Goal: Task Accomplishment & Management: Manage account settings

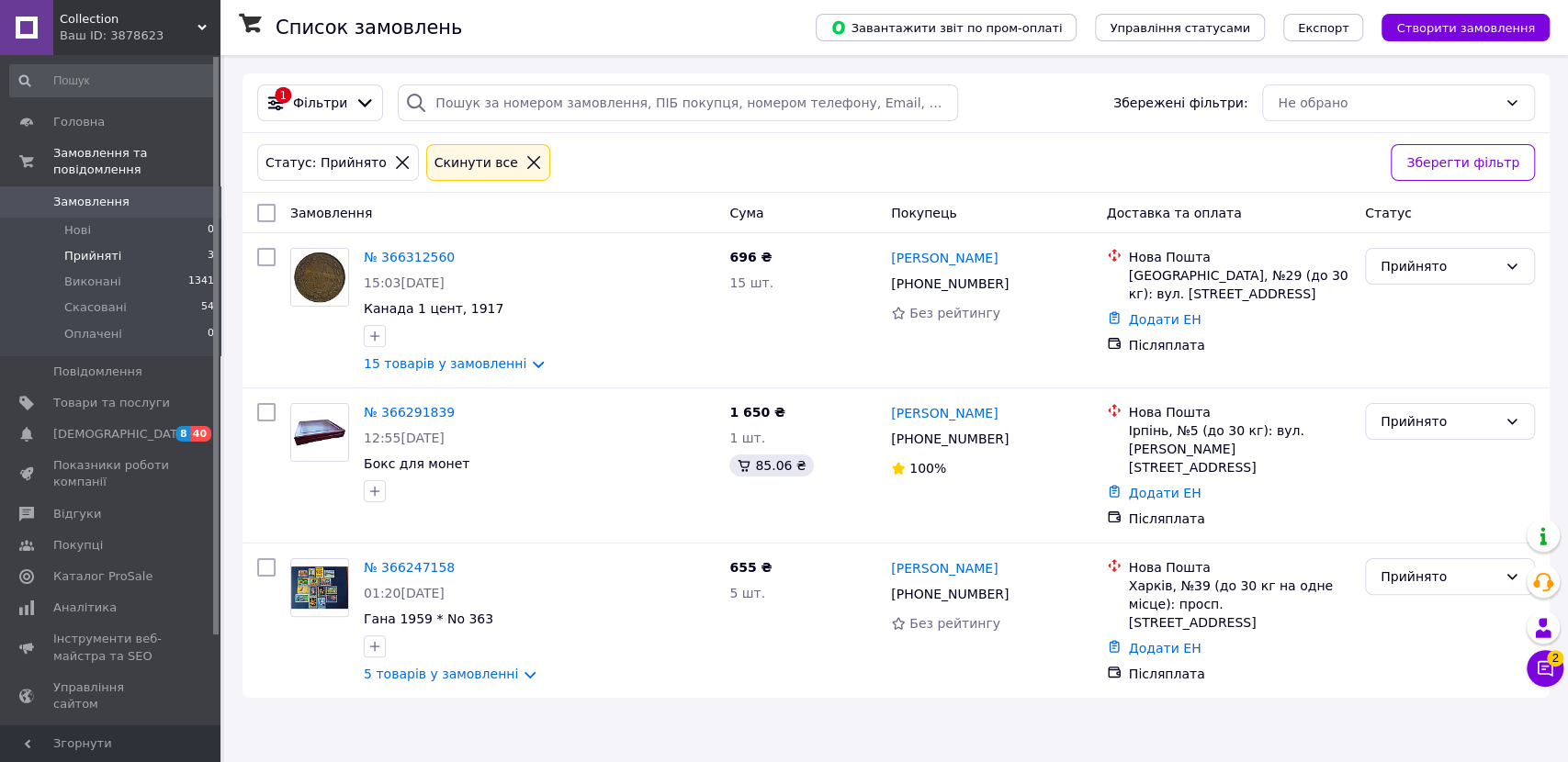
click at [411, 406] on link "№ 366291839" at bounding box center [409, 412] width 91 height 15
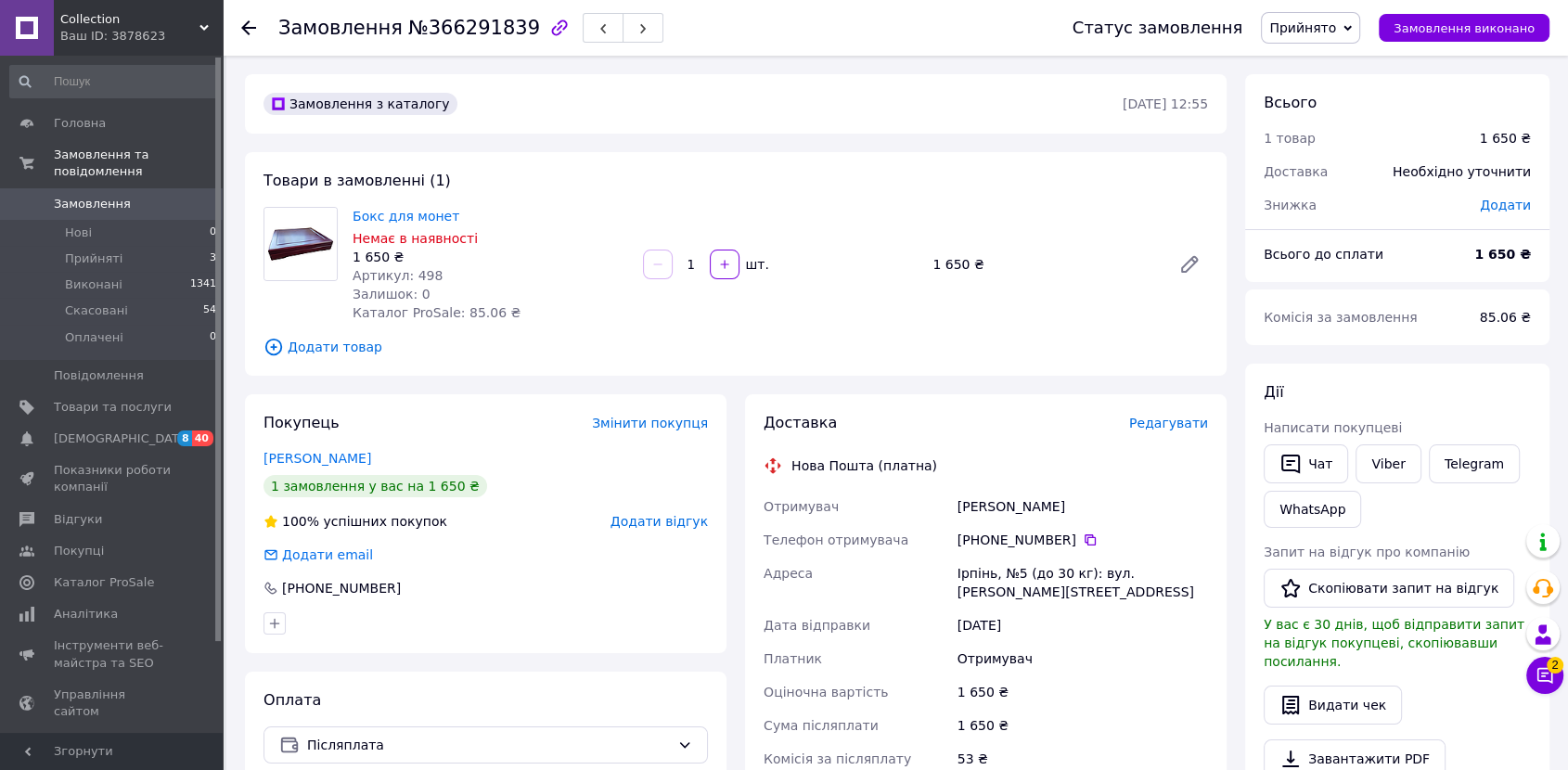
click at [1163, 410] on div "Доставка Редагувати Нова Пошта (платна) Отримувач Гілевська Ольга Телефон отрим…" at bounding box center [986, 710] width 482 height 632
click at [1165, 425] on span "Редагувати" at bounding box center [1168, 422] width 79 height 15
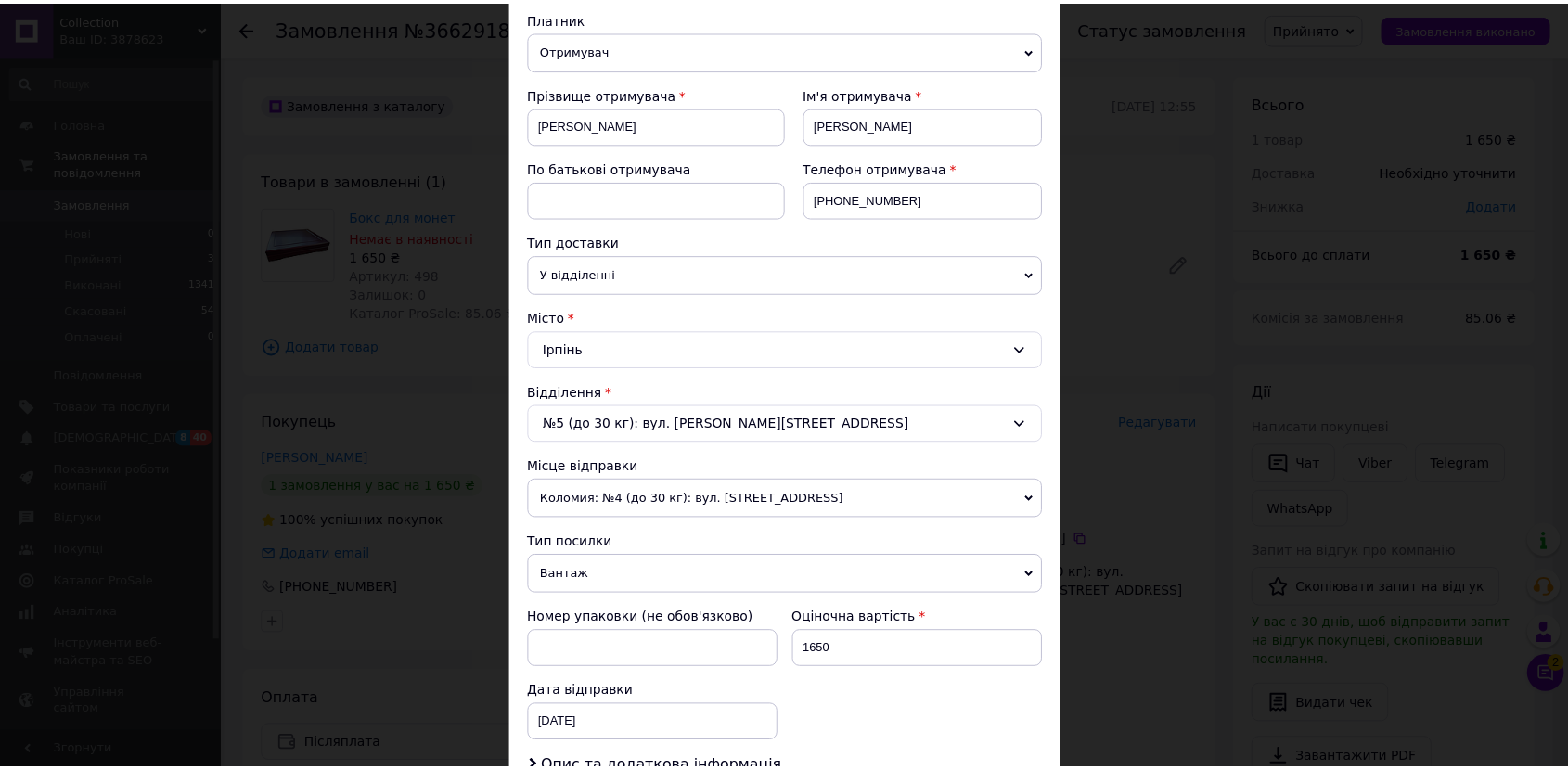
scroll to position [619, 0]
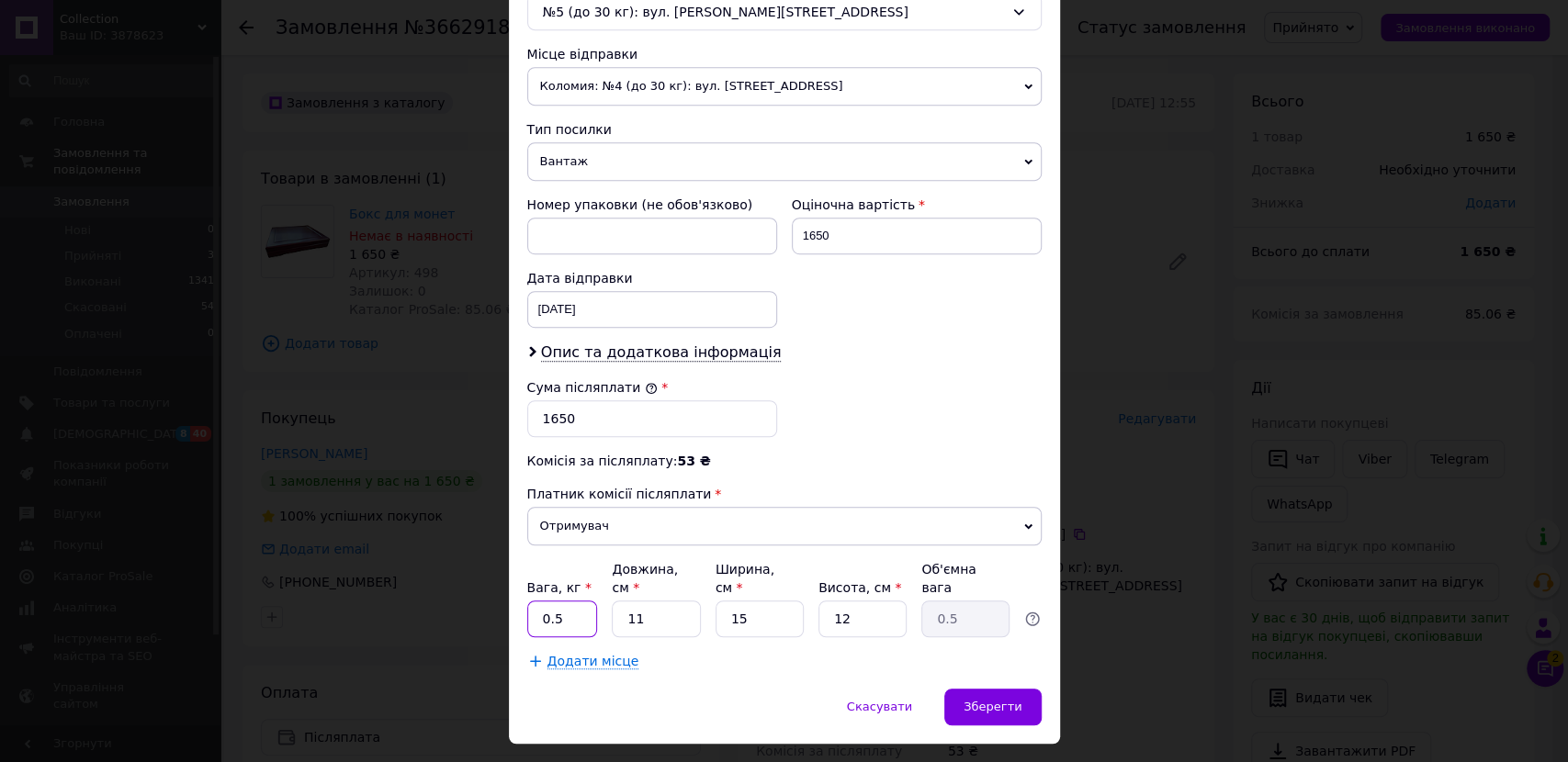
drag, startPoint x: 556, startPoint y: 589, endPoint x: 518, endPoint y: 589, distance: 38.0
click at [518, 589] on div "Спосіб доставки Нова Пошта (платна) Платник Отримувач Відправник Прізвище отрим…" at bounding box center [784, 99] width 551 height 1180
type input "1"
type input "2"
click at [985, 700] on span "Зберегти" at bounding box center [991, 707] width 58 height 14
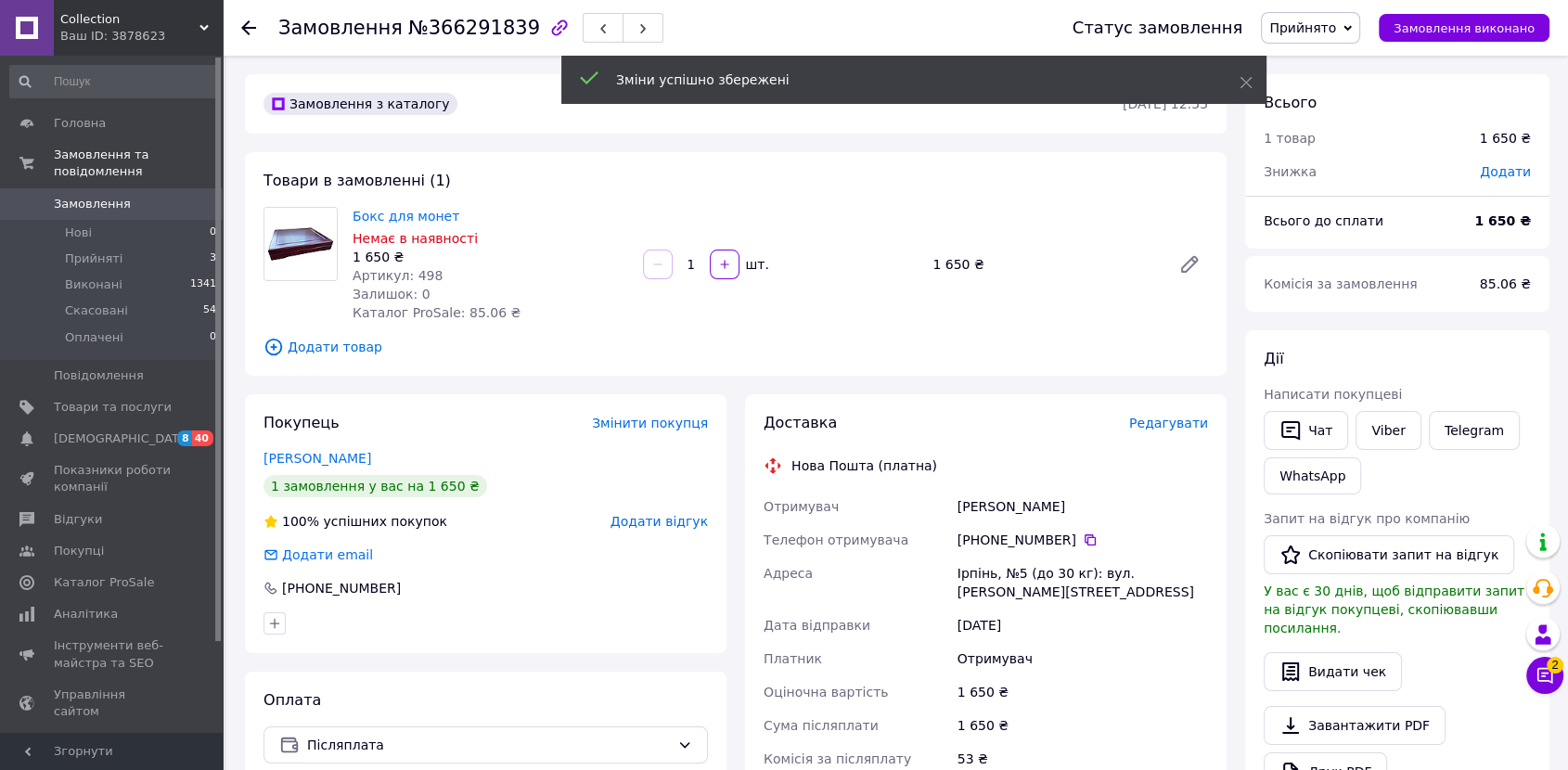
scroll to position [309, 0]
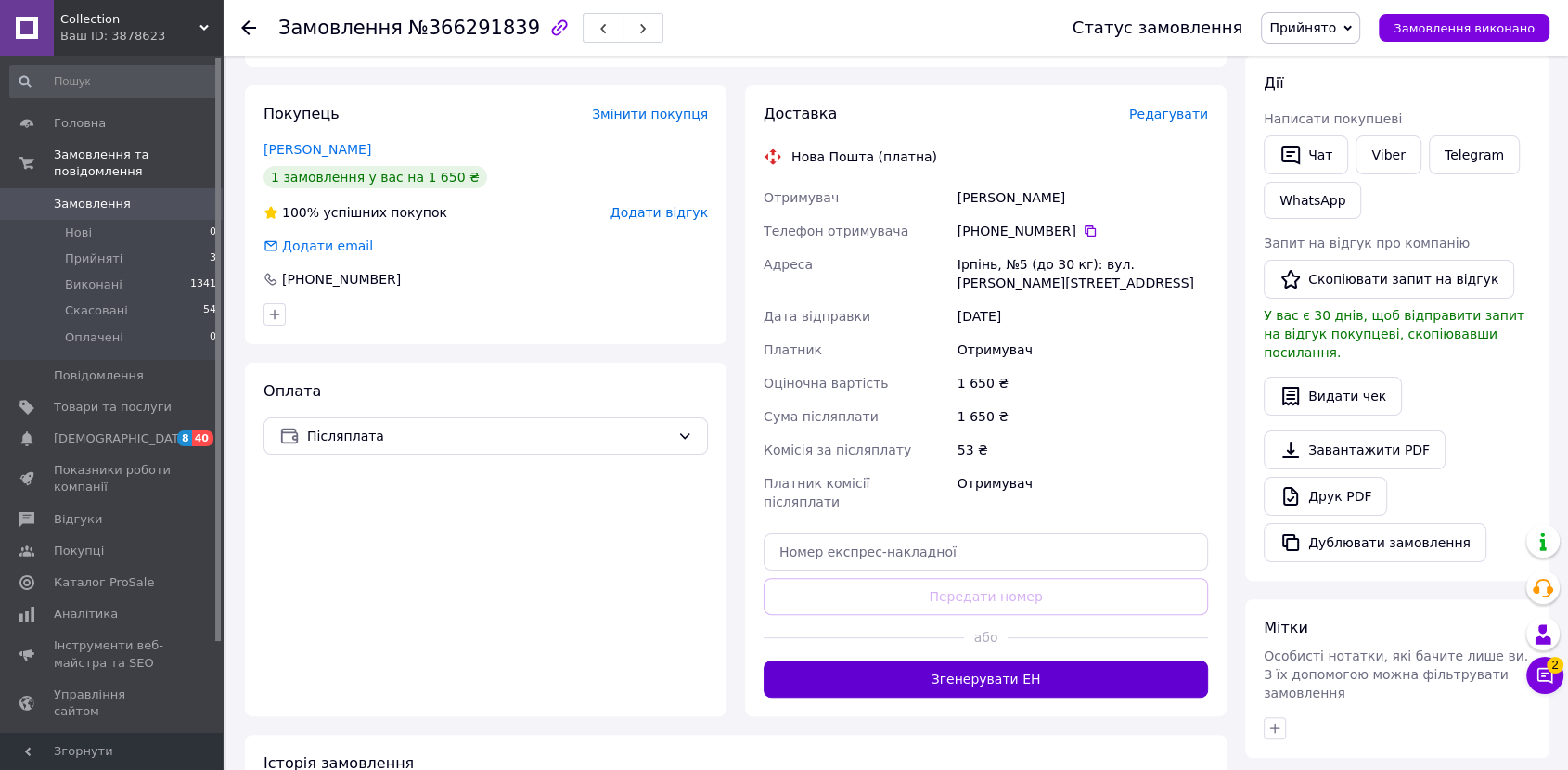
click at [980, 660] on button "Згенерувати ЕН" at bounding box center [986, 678] width 444 height 37
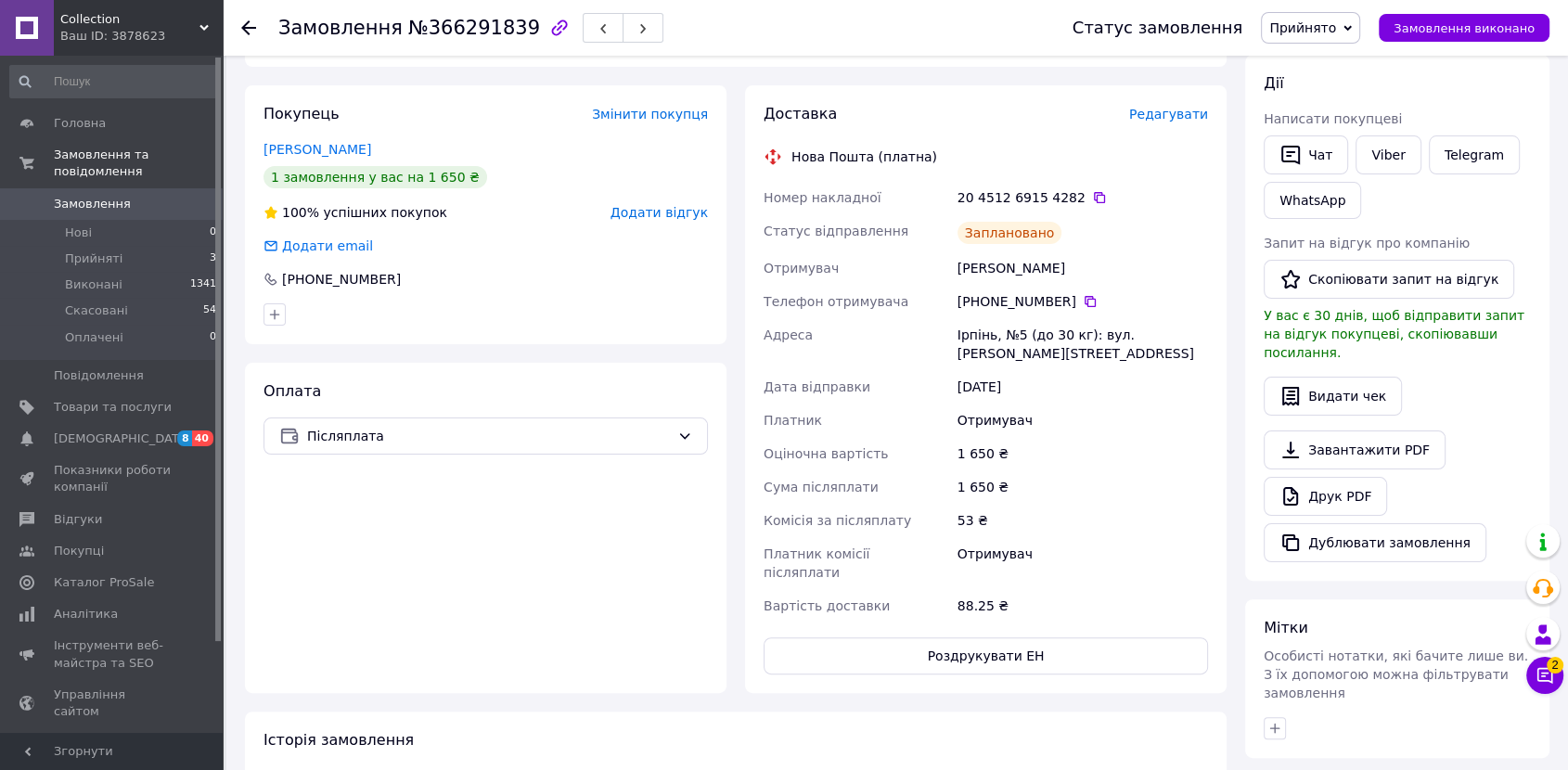
click at [1311, 34] on span "Прийнято" at bounding box center [1302, 27] width 67 height 15
click at [1305, 63] on li "Виконано" at bounding box center [1310, 65] width 98 height 28
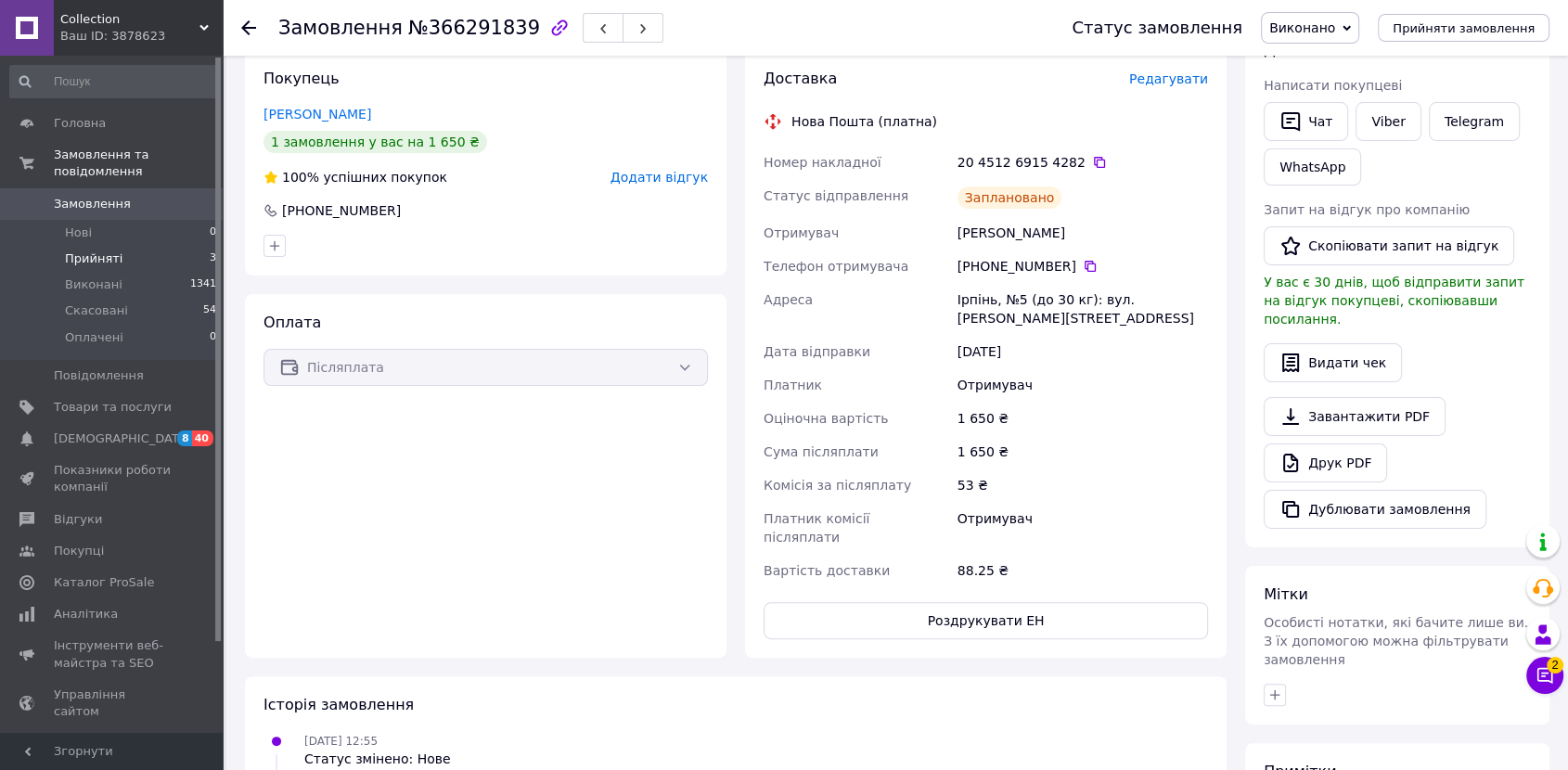
click at [75, 251] on span "Прийняті" at bounding box center [94, 259] width 58 height 17
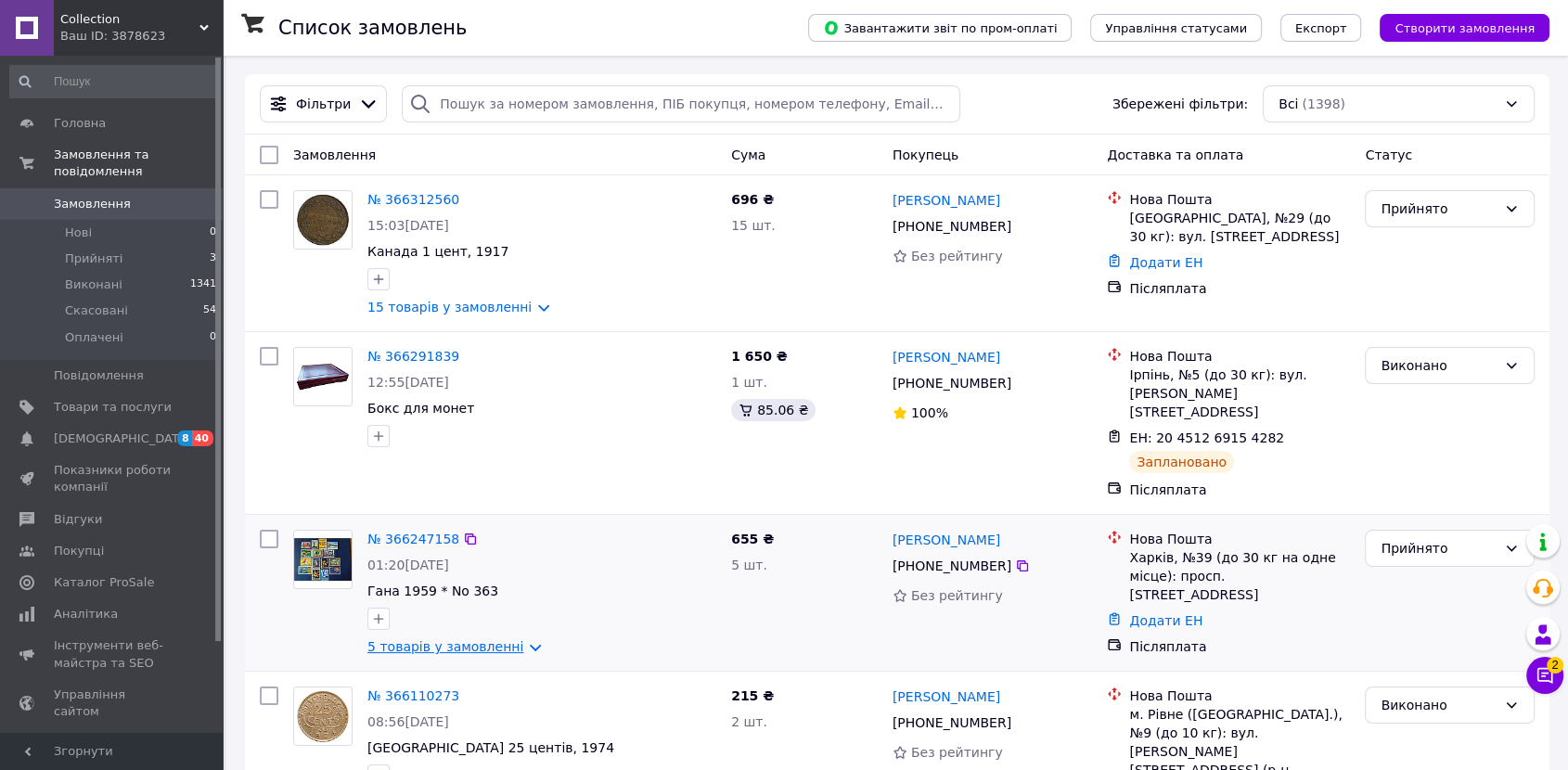
click at [394, 640] on link "5 товарів у замовленні" at bounding box center [445, 646] width 156 height 15
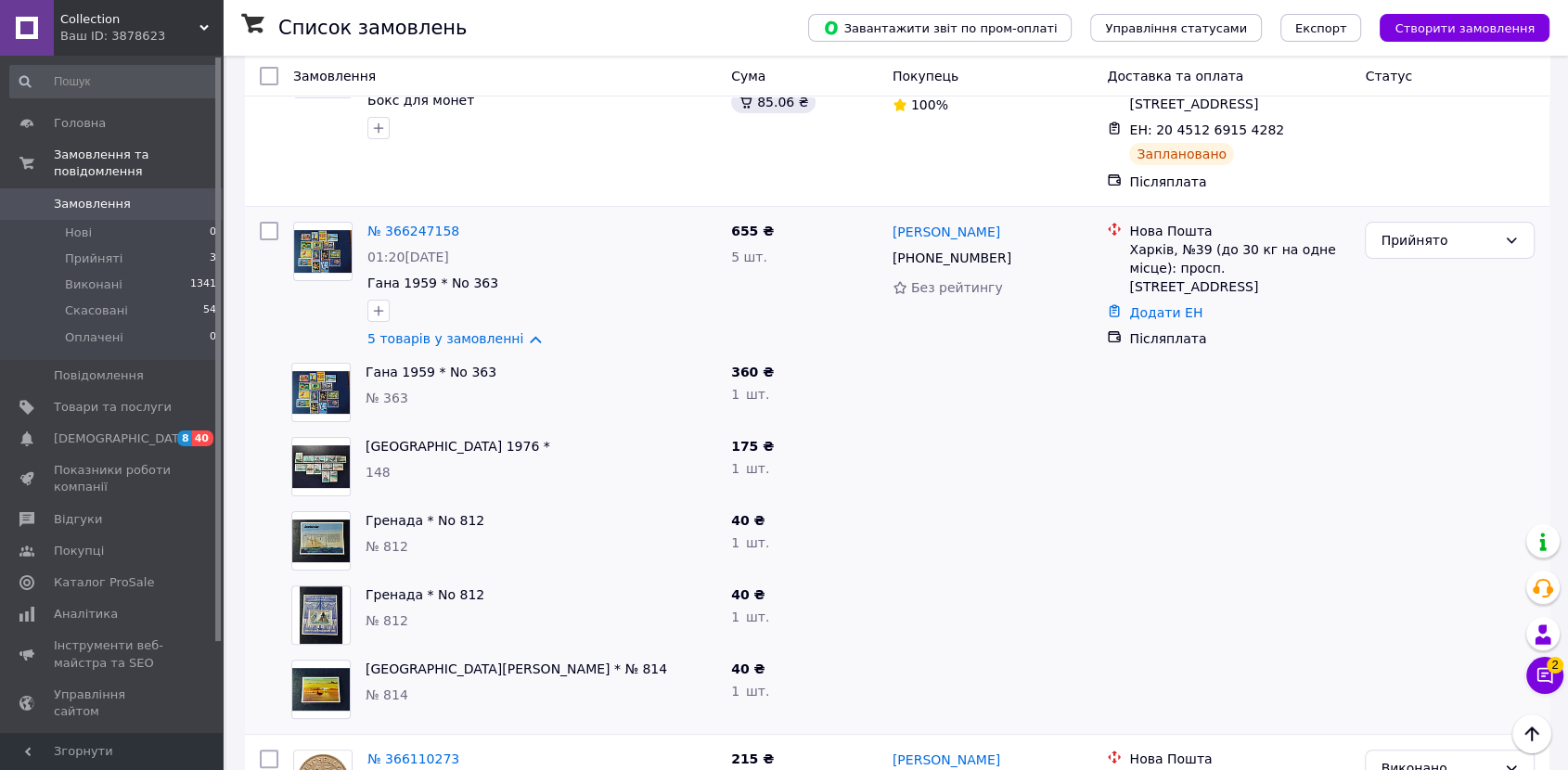
scroll to position [309, 0]
click at [378, 364] on link "Гана 1959 * No 363" at bounding box center [430, 371] width 130 height 15
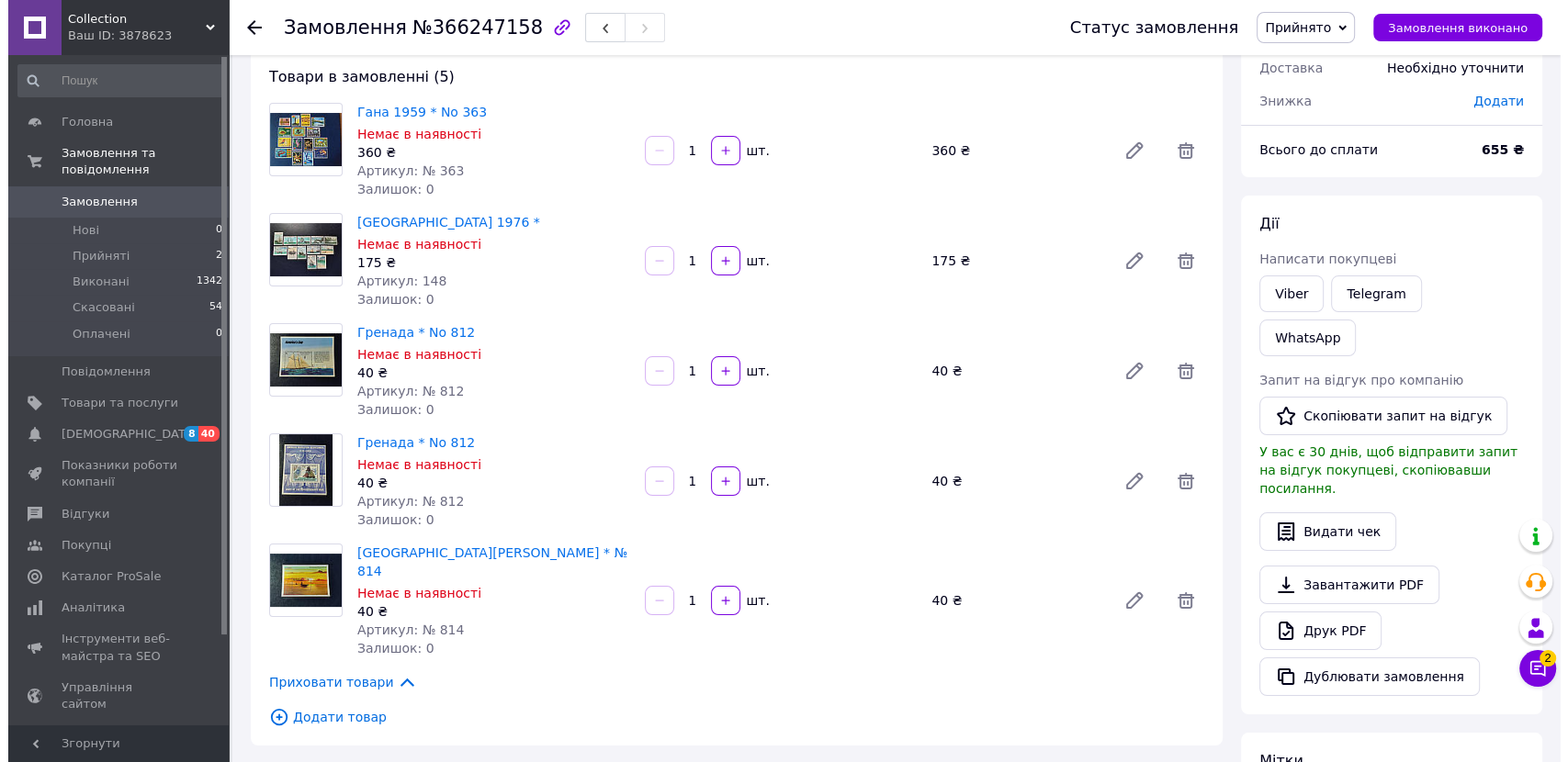
scroll to position [306, 0]
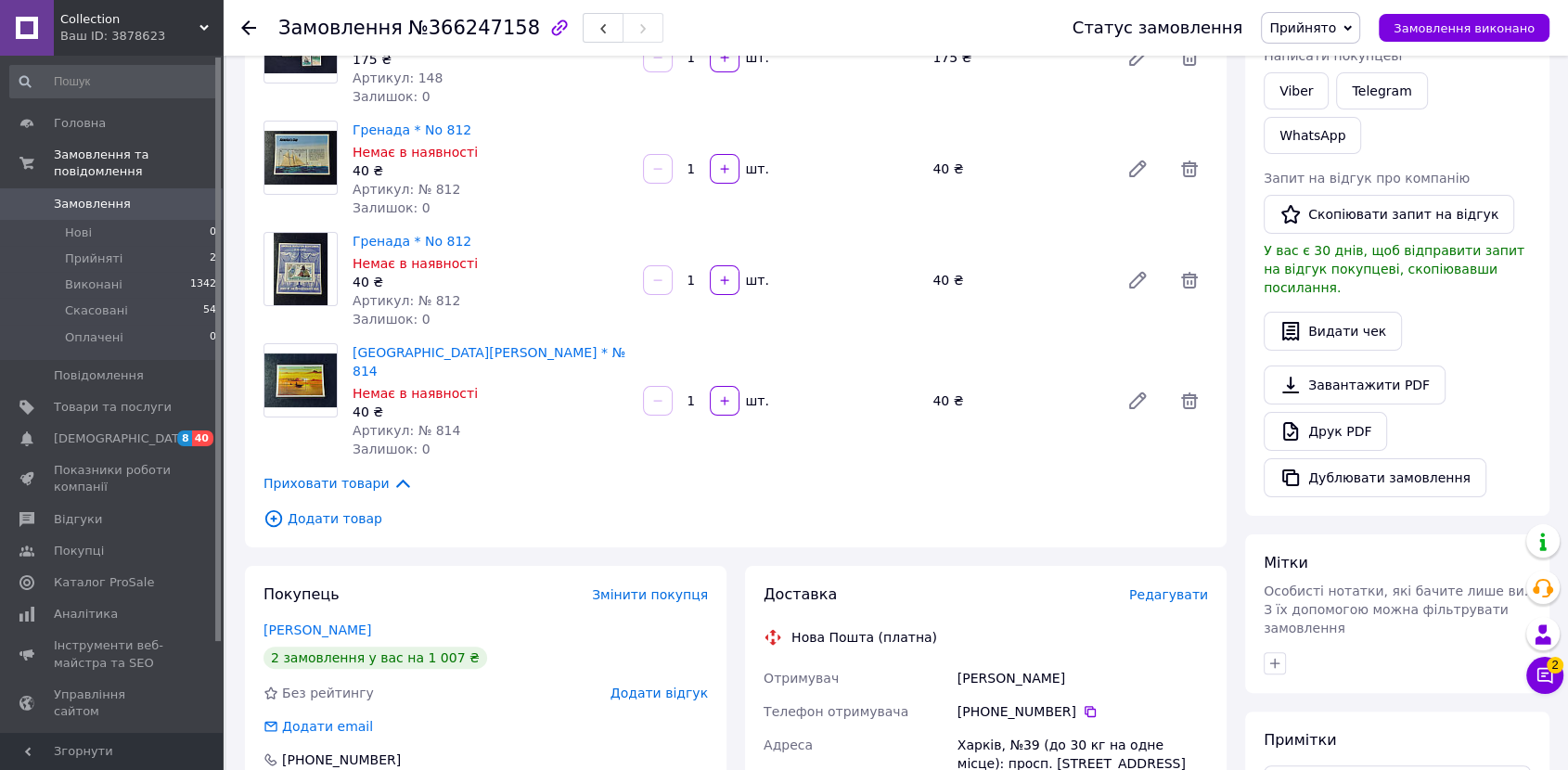
click at [1159, 588] on span "Редагувати" at bounding box center [1168, 595] width 79 height 15
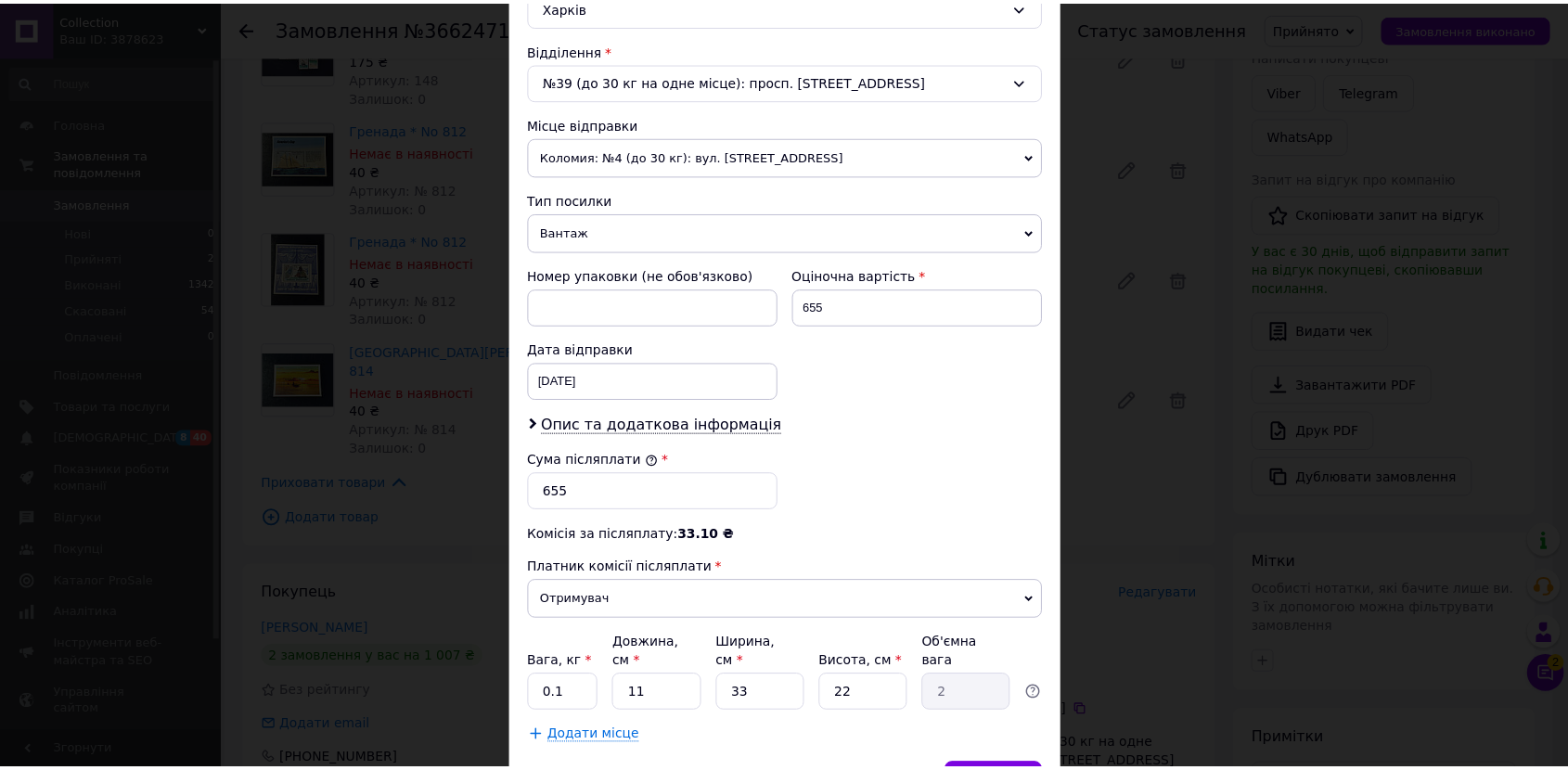
scroll to position [619, 0]
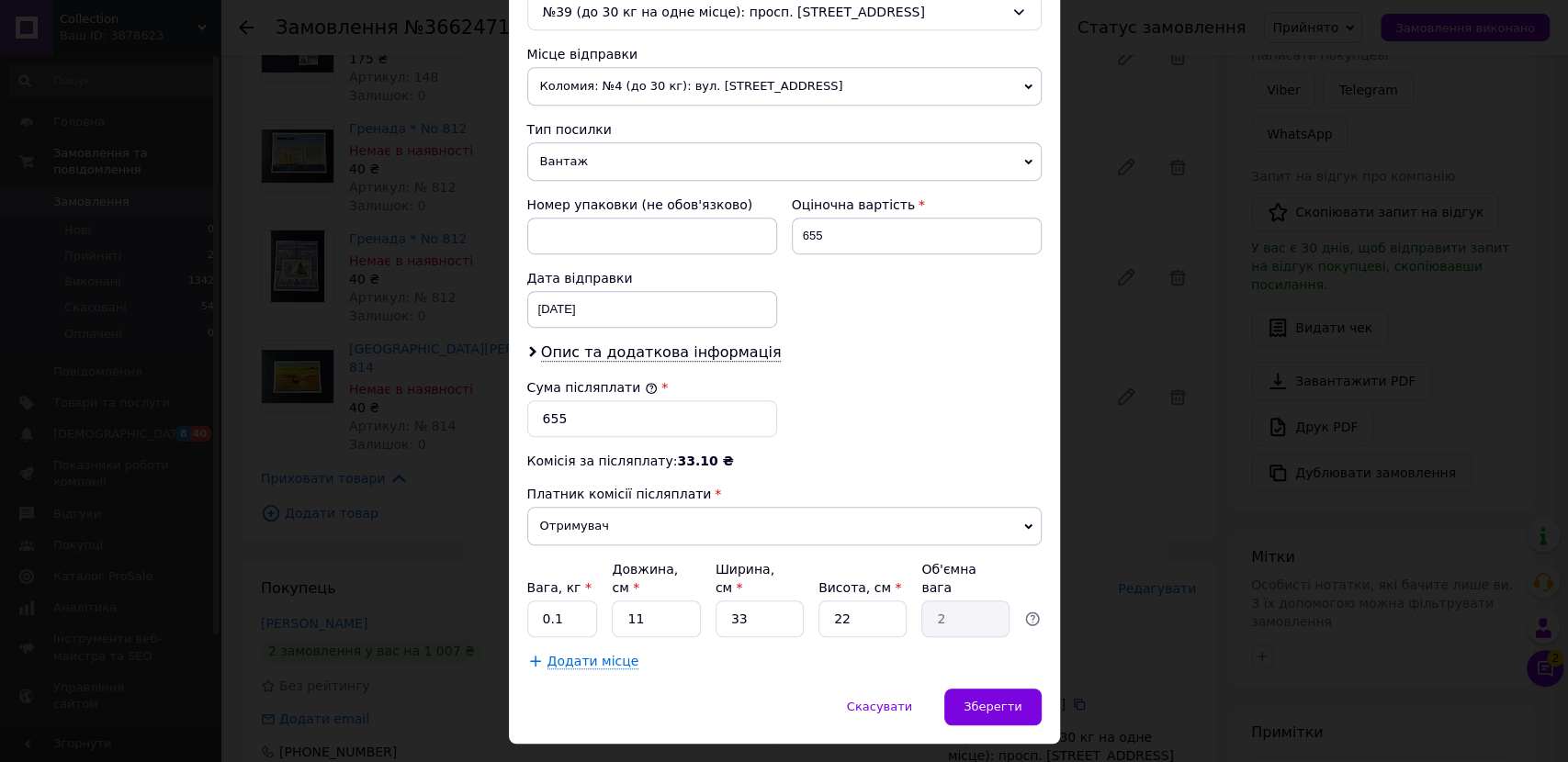
click at [587, 156] on span "Вантаж" at bounding box center [784, 161] width 514 height 38
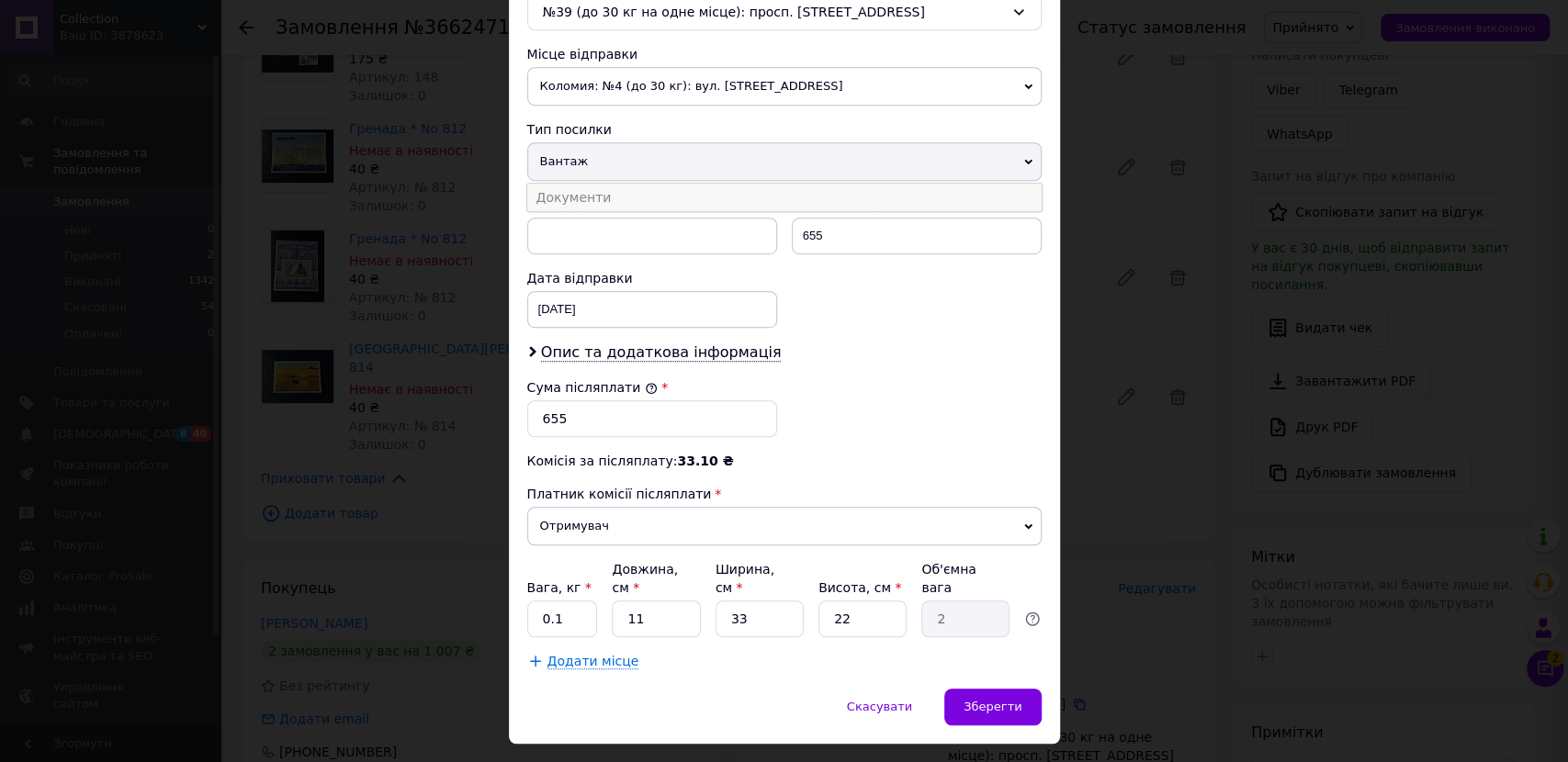
click at [581, 195] on li "Документи" at bounding box center [784, 197] width 514 height 28
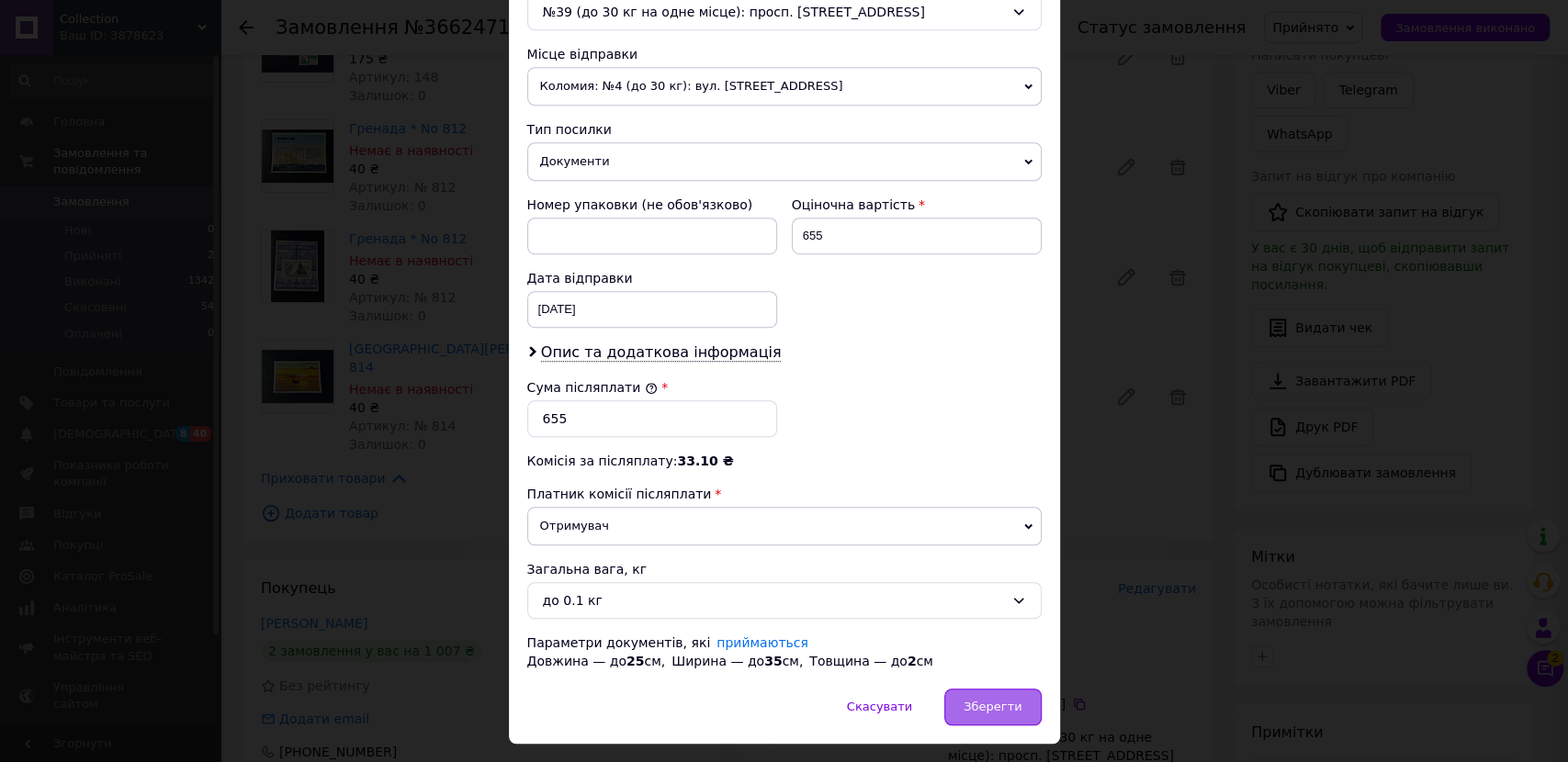
click at [996, 705] on span "Зберегти" at bounding box center [991, 707] width 58 height 14
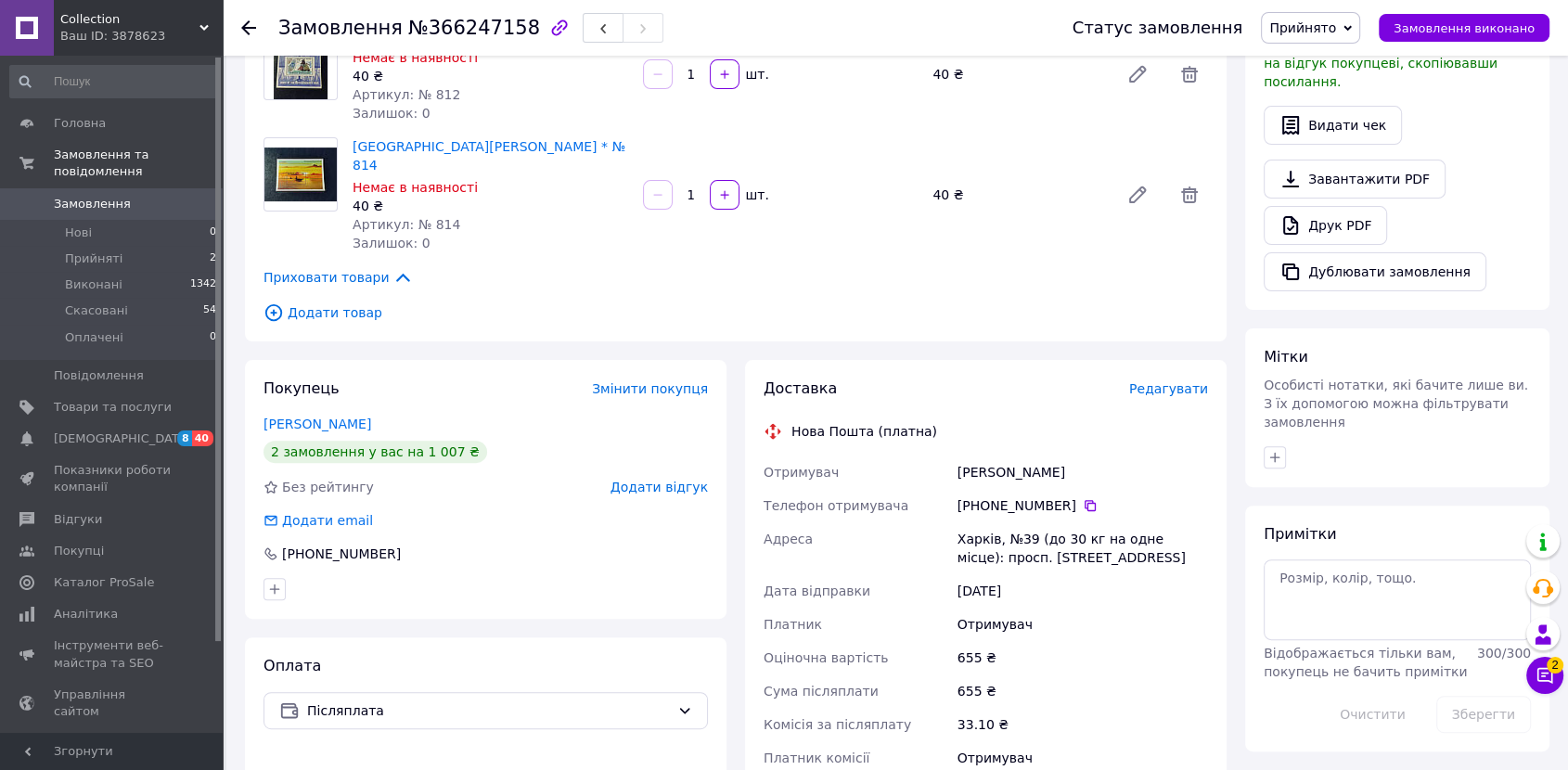
scroll to position [824, 0]
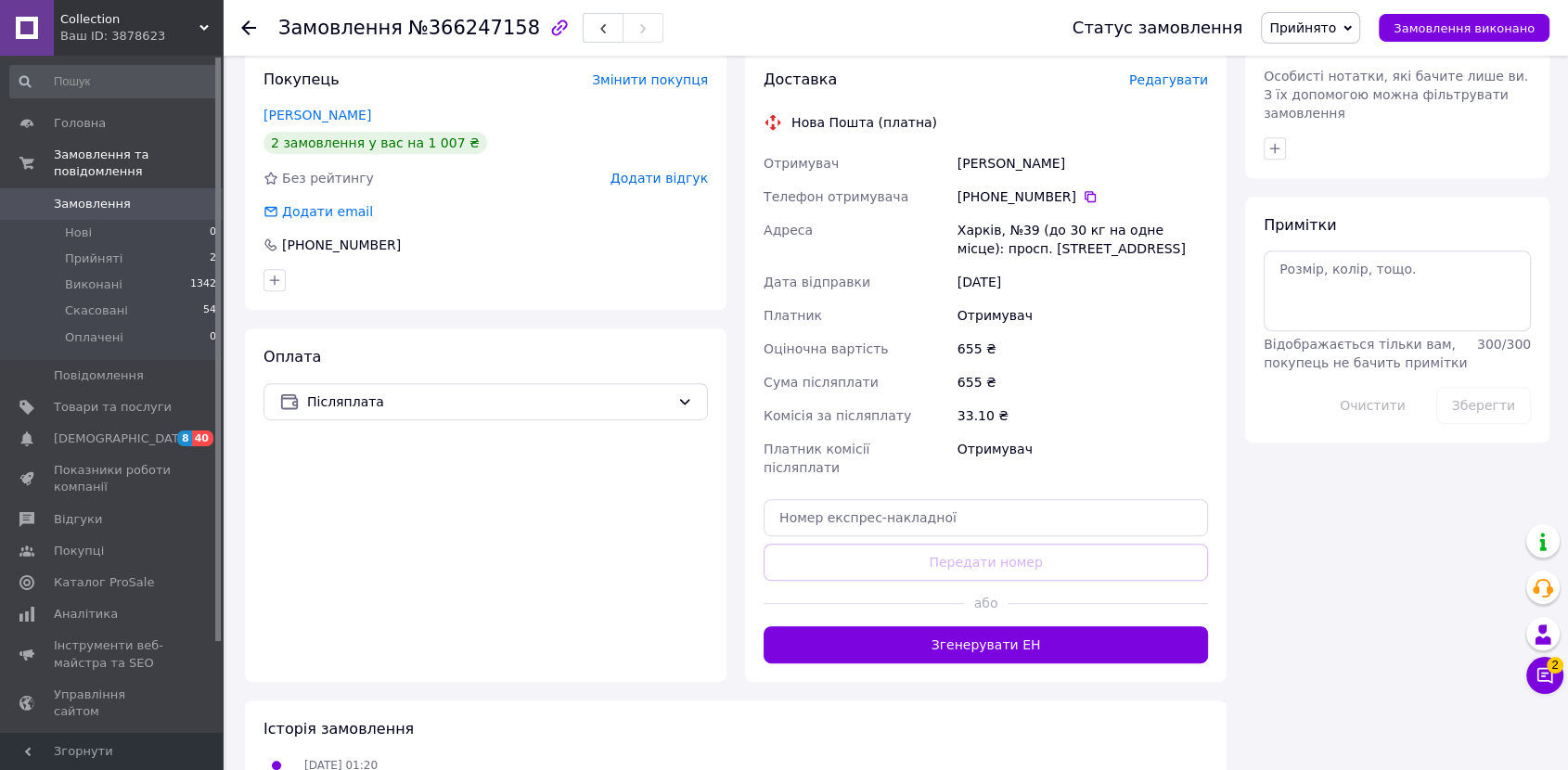
drag, startPoint x: 965, startPoint y: 592, endPoint x: 986, endPoint y: 578, distance: 25.2
click at [971, 627] on button "Згенерувати ЕН" at bounding box center [986, 644] width 444 height 37
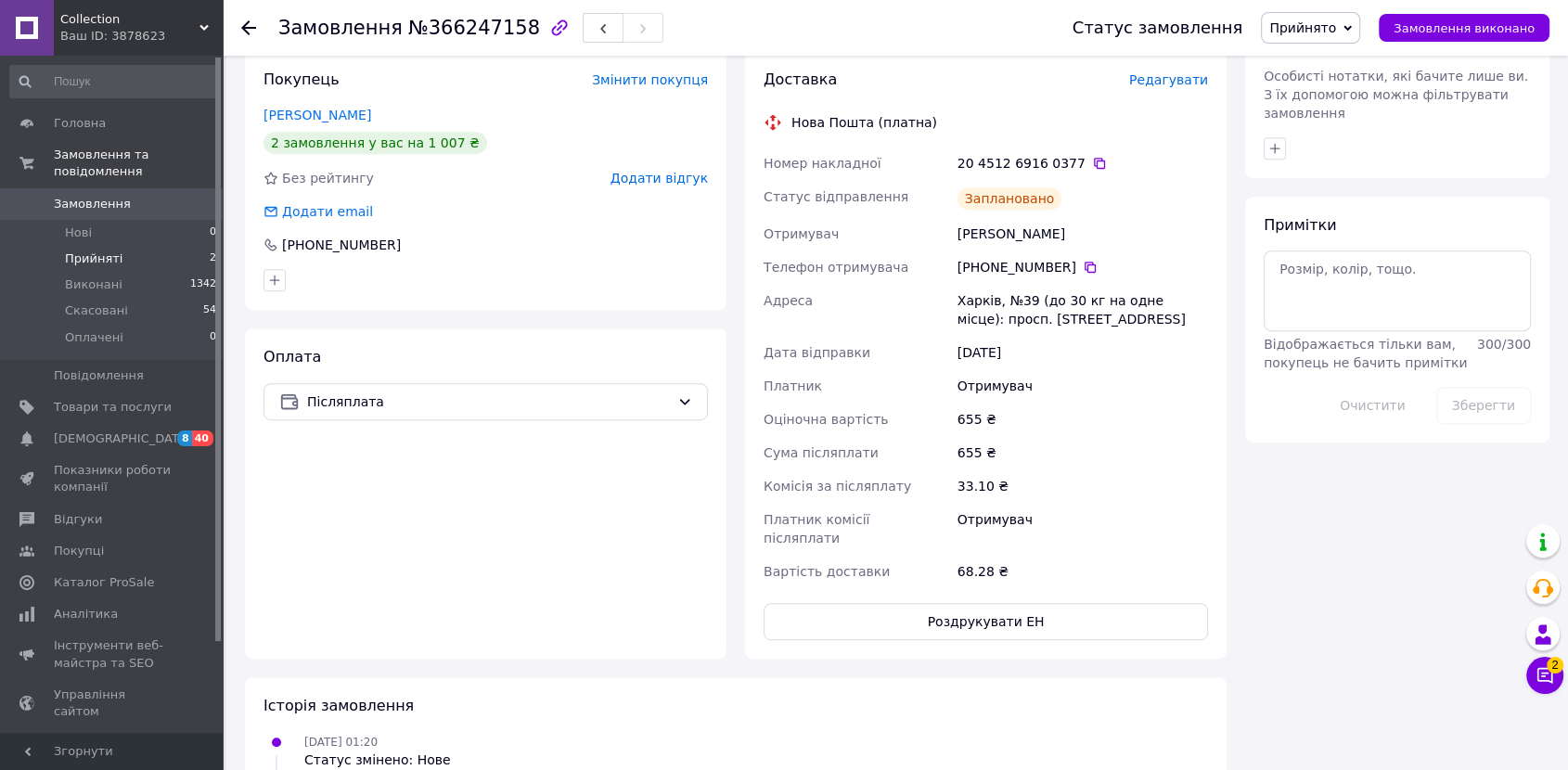
click at [85, 251] on span "Прийняті" at bounding box center [94, 259] width 58 height 17
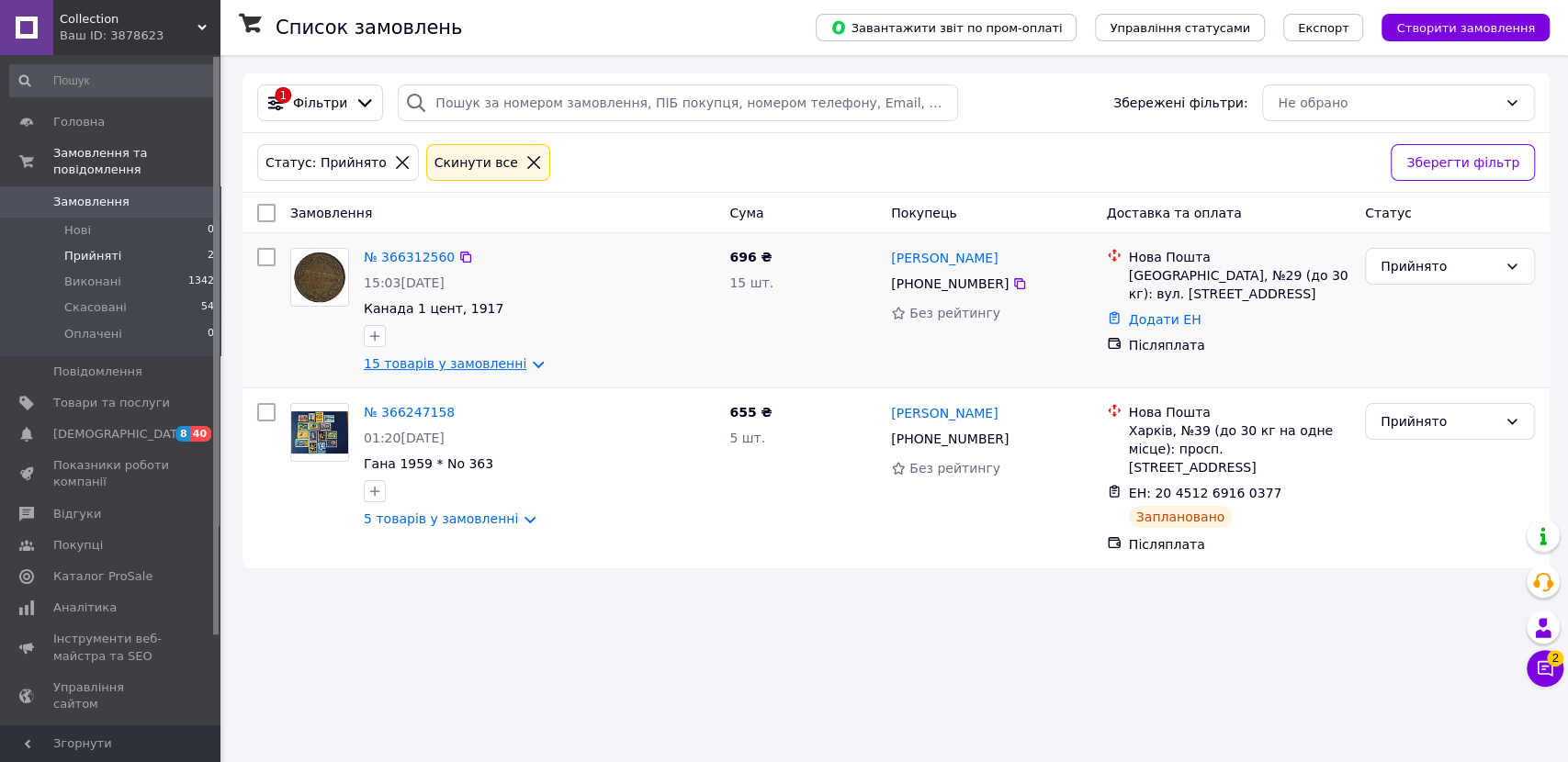
click at [428, 364] on link "15 товарів у замовленні" at bounding box center [444, 364] width 163 height 15
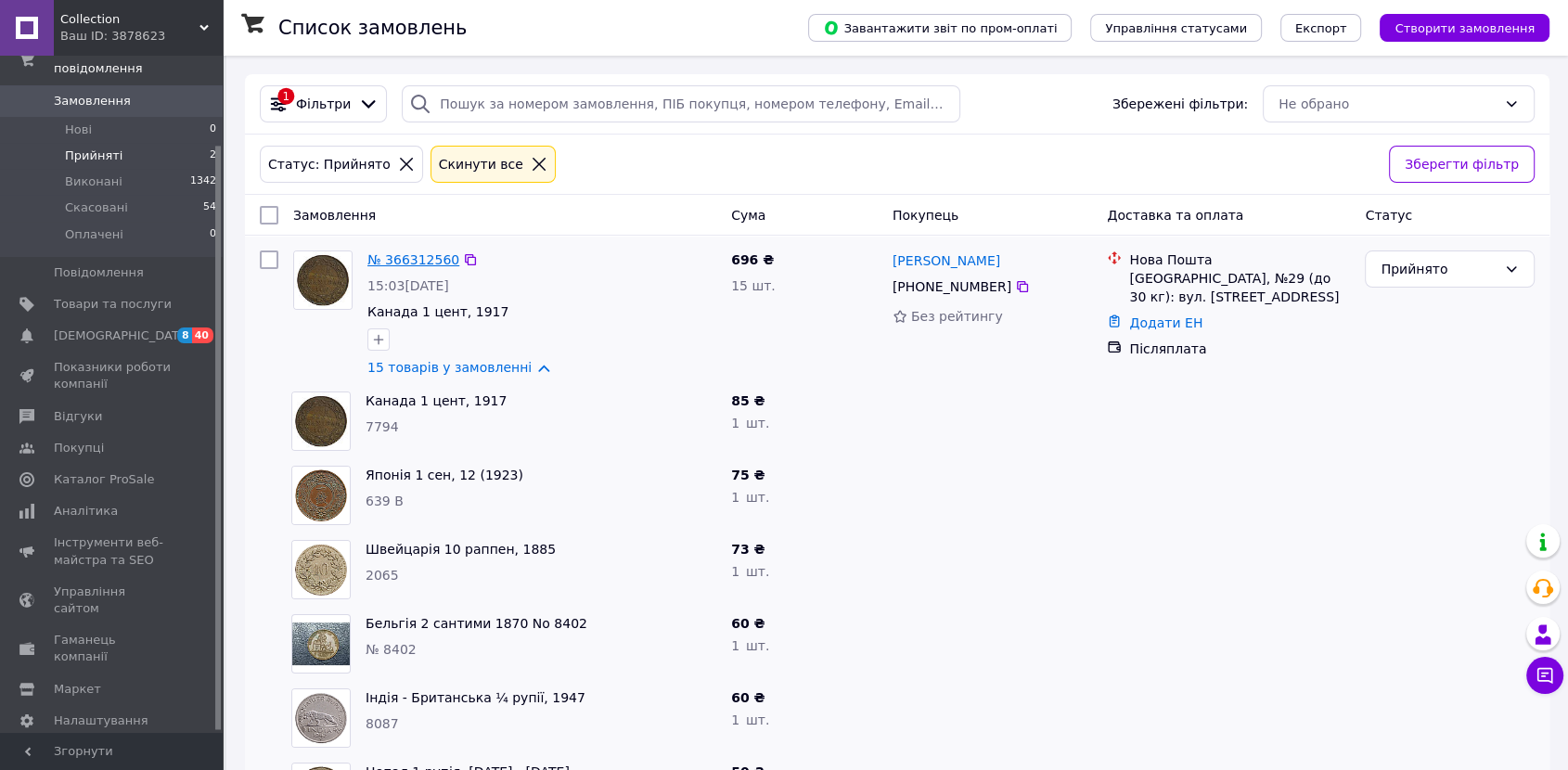
click at [395, 256] on link "№ 366312560" at bounding box center [413, 259] width 92 height 15
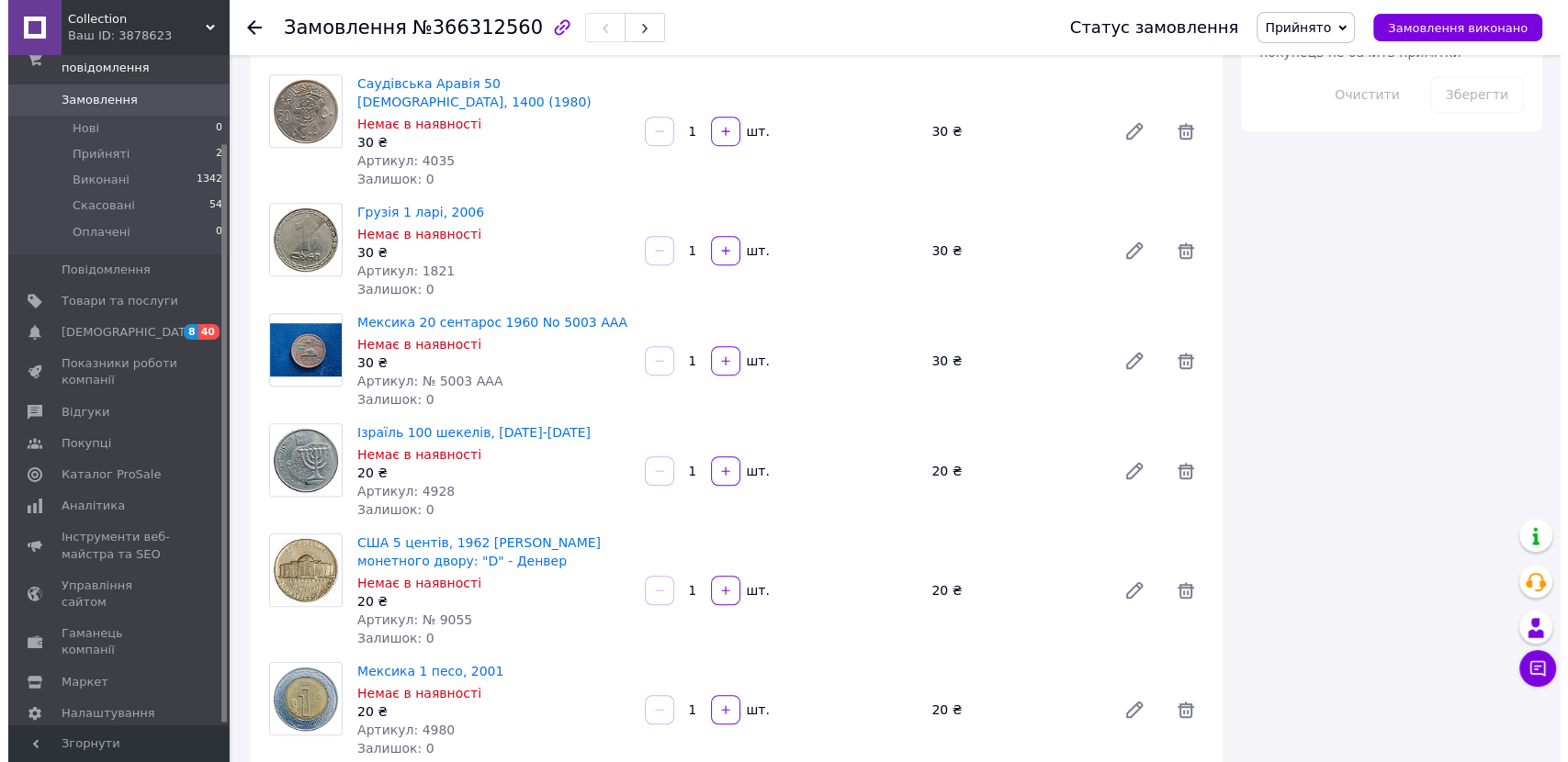
scroll to position [1734, 0]
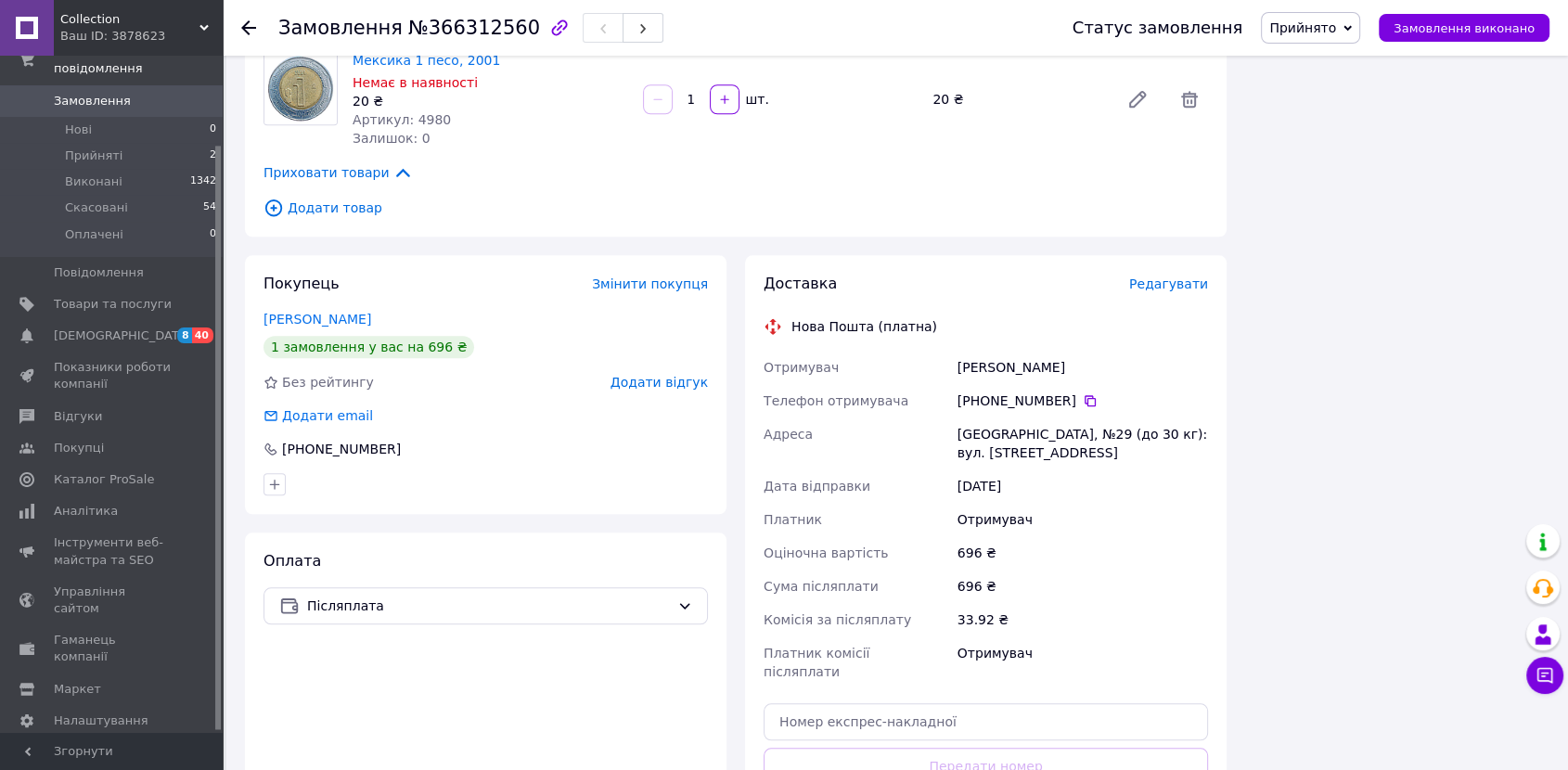
click at [1158, 277] on span "Редагувати" at bounding box center [1168, 284] width 79 height 15
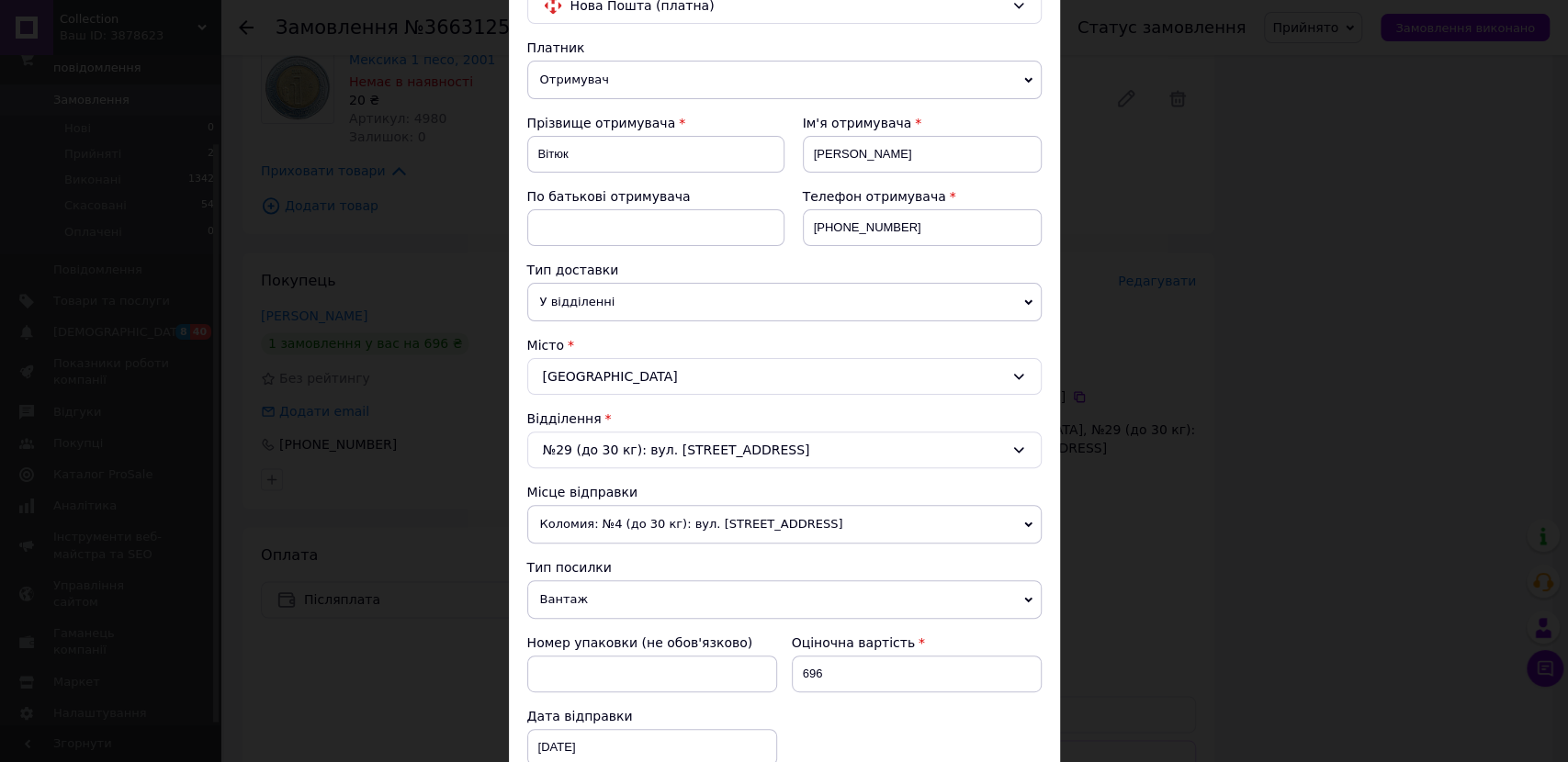
scroll to position [204, 0]
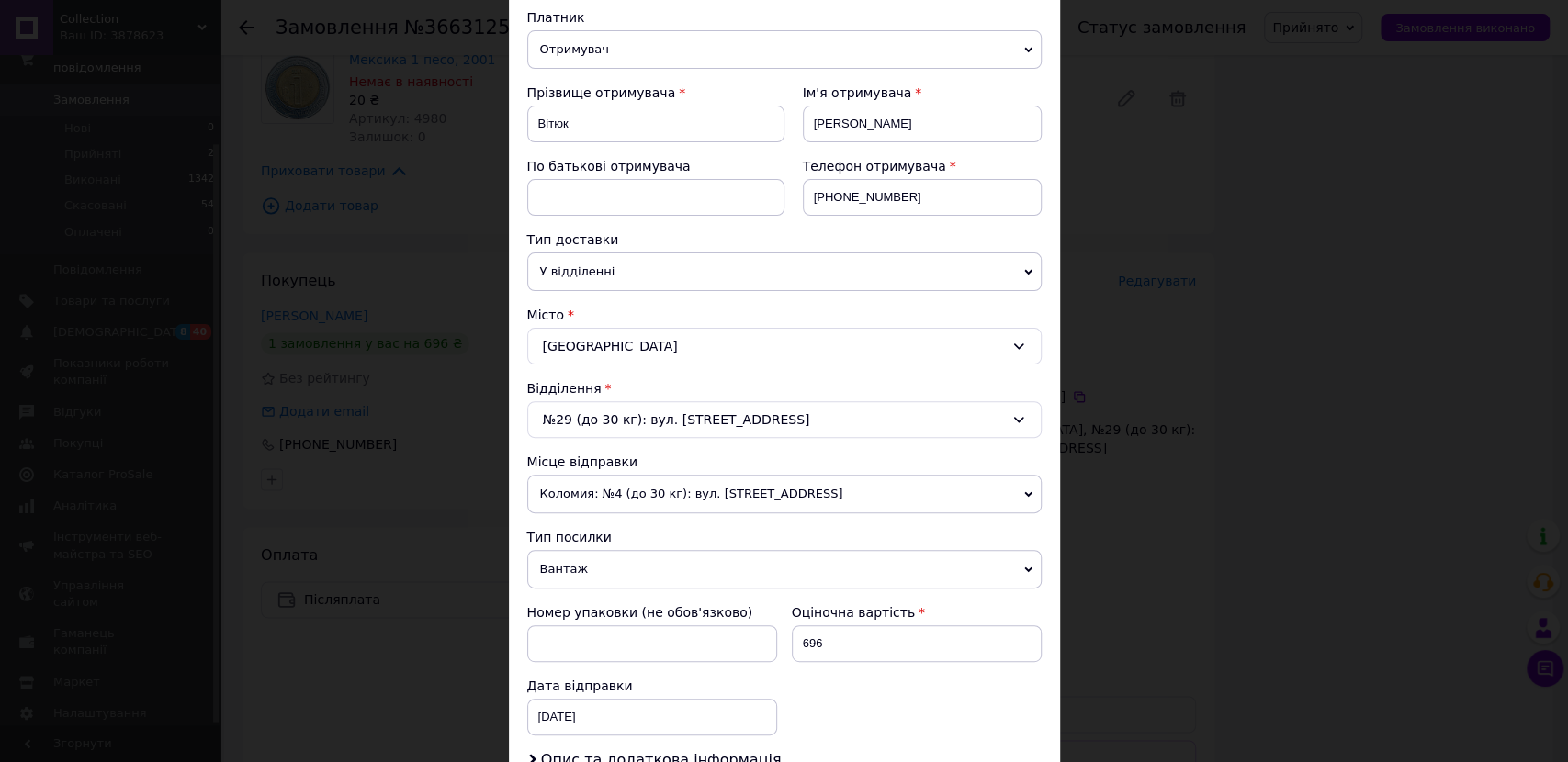
click at [573, 570] on span "Вантаж" at bounding box center [784, 569] width 514 height 38
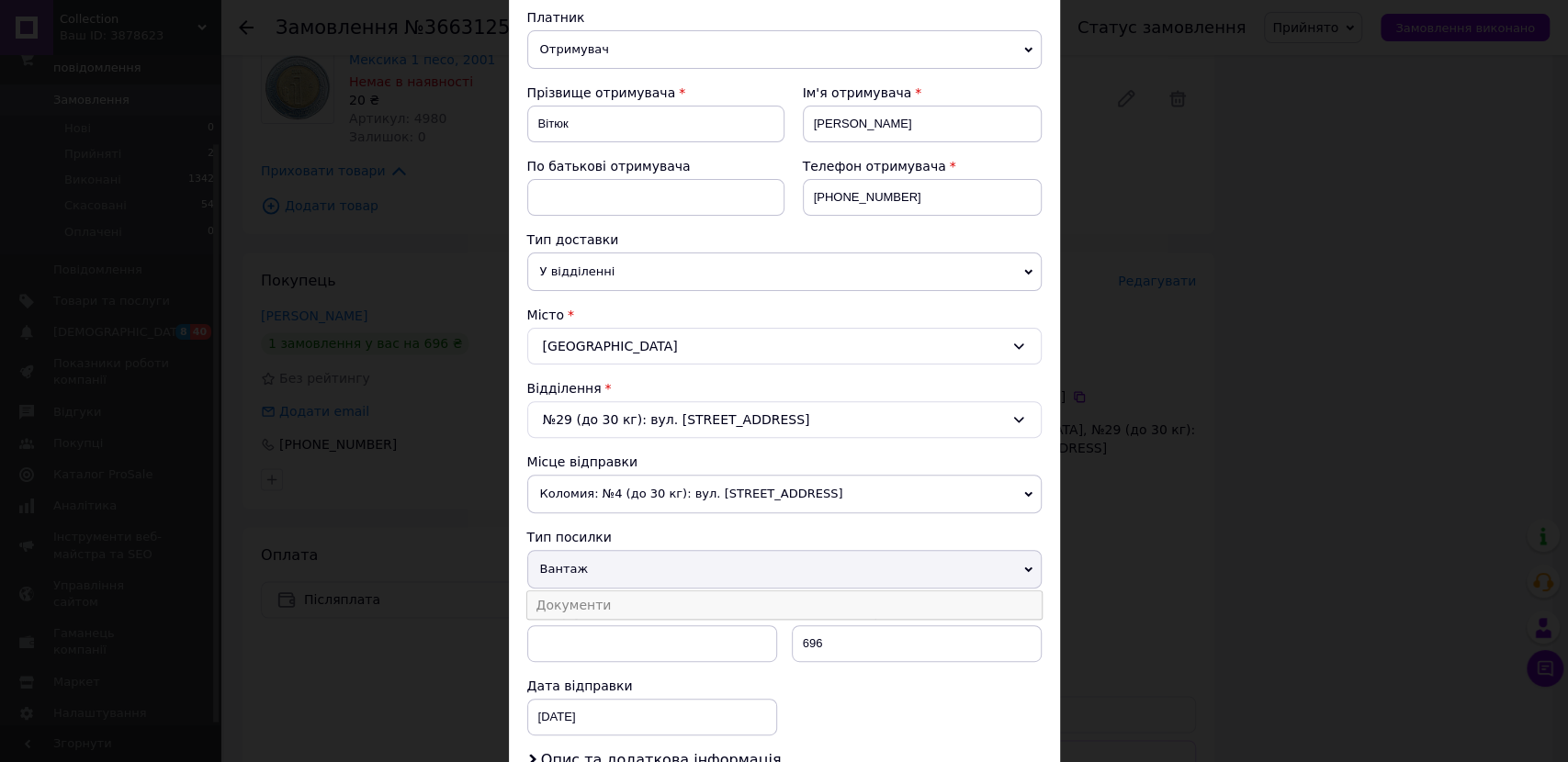
click at [584, 608] on li "Документи" at bounding box center [784, 605] width 514 height 28
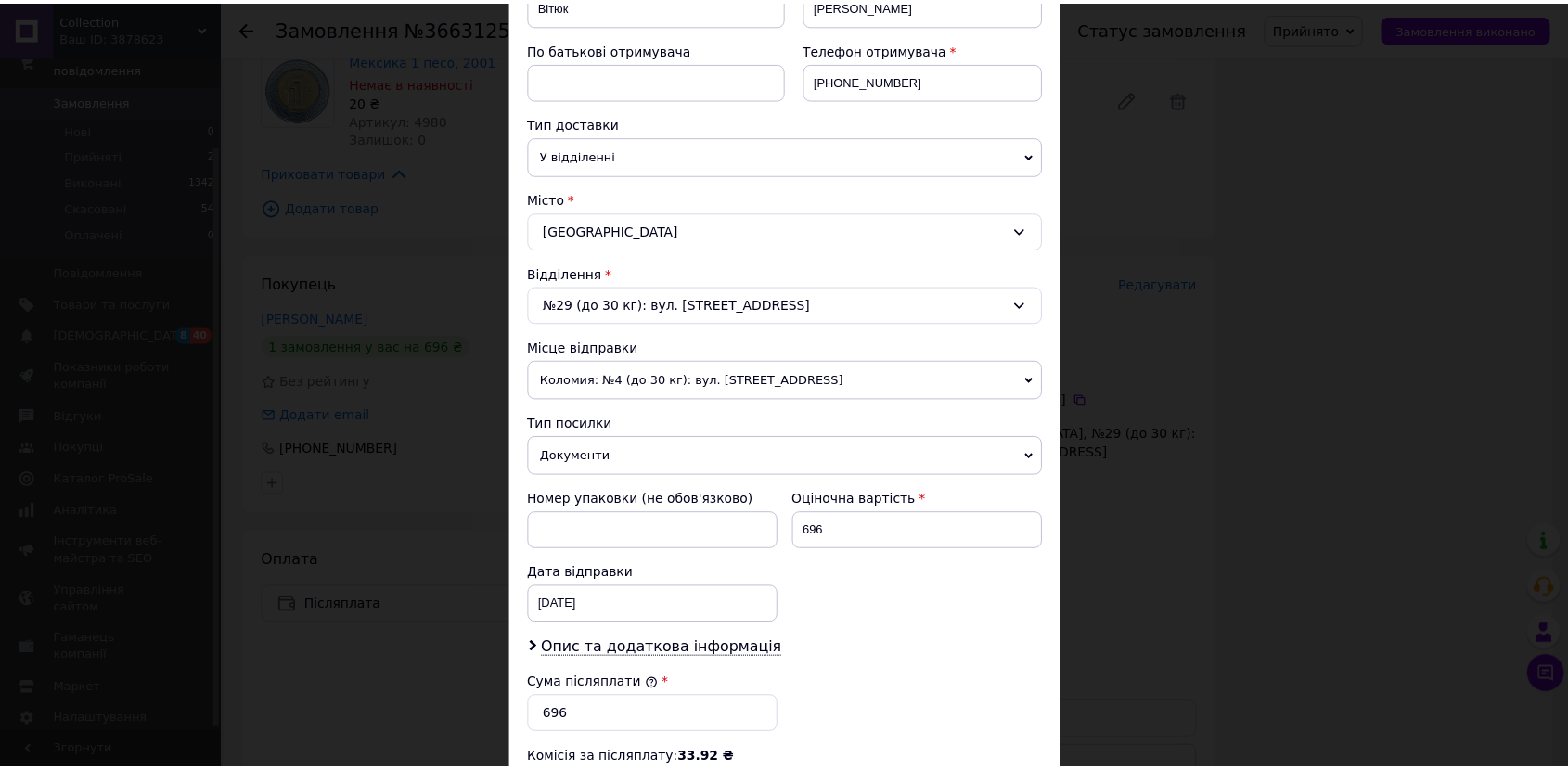
scroll to position [660, 0]
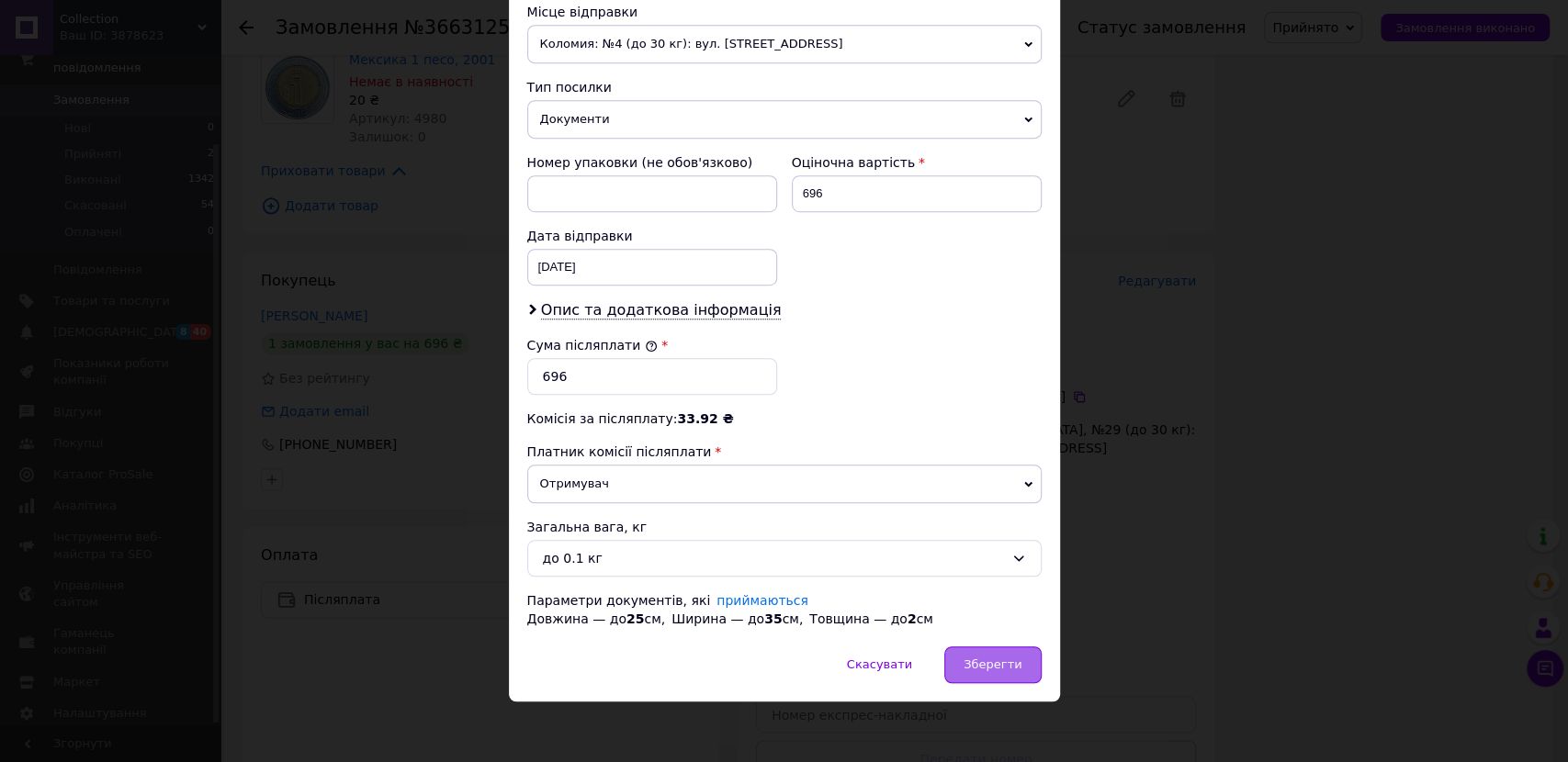
click at [966, 651] on div "Зберегти" at bounding box center [992, 664] width 97 height 36
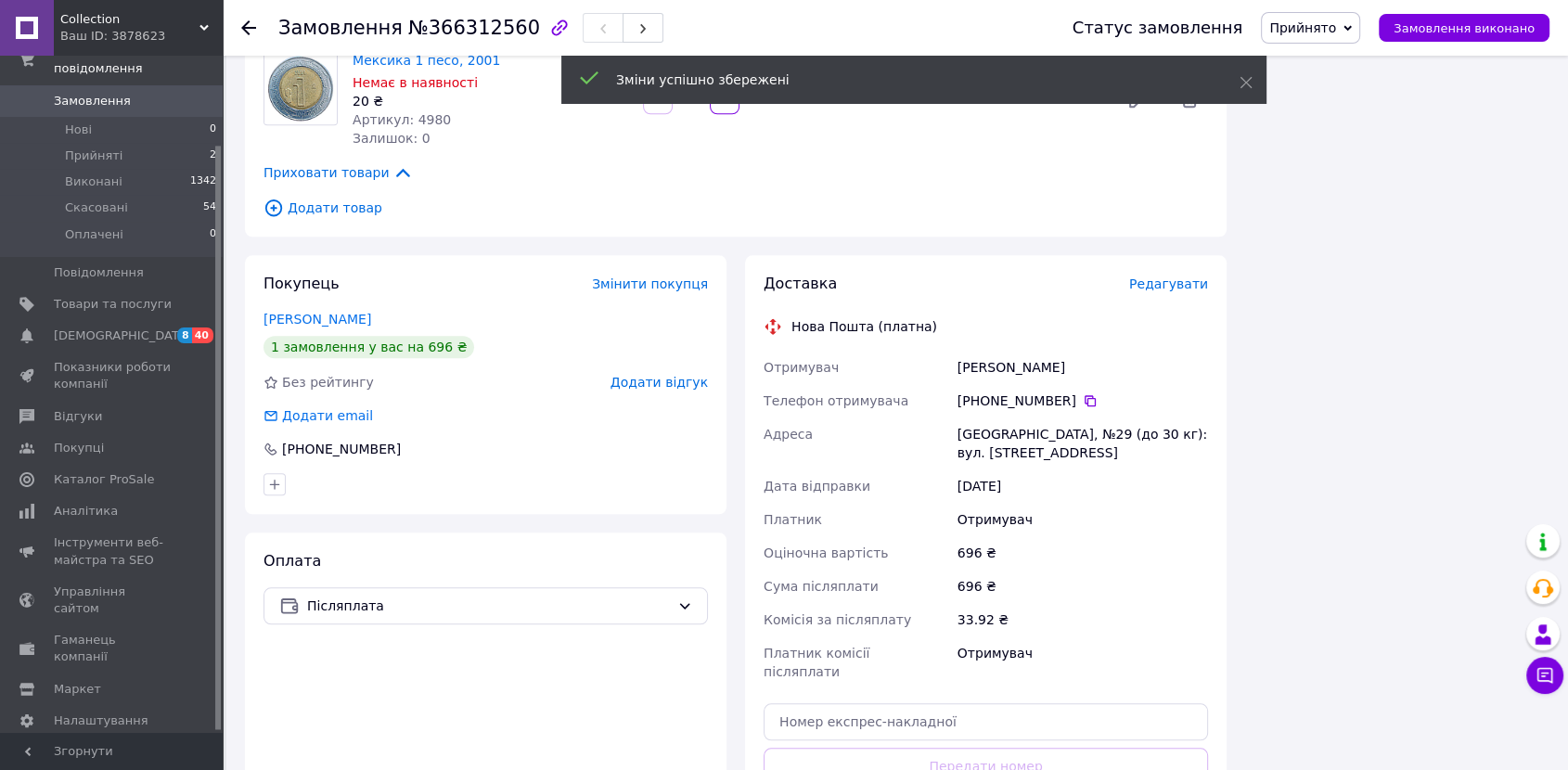
scroll to position [2062, 0]
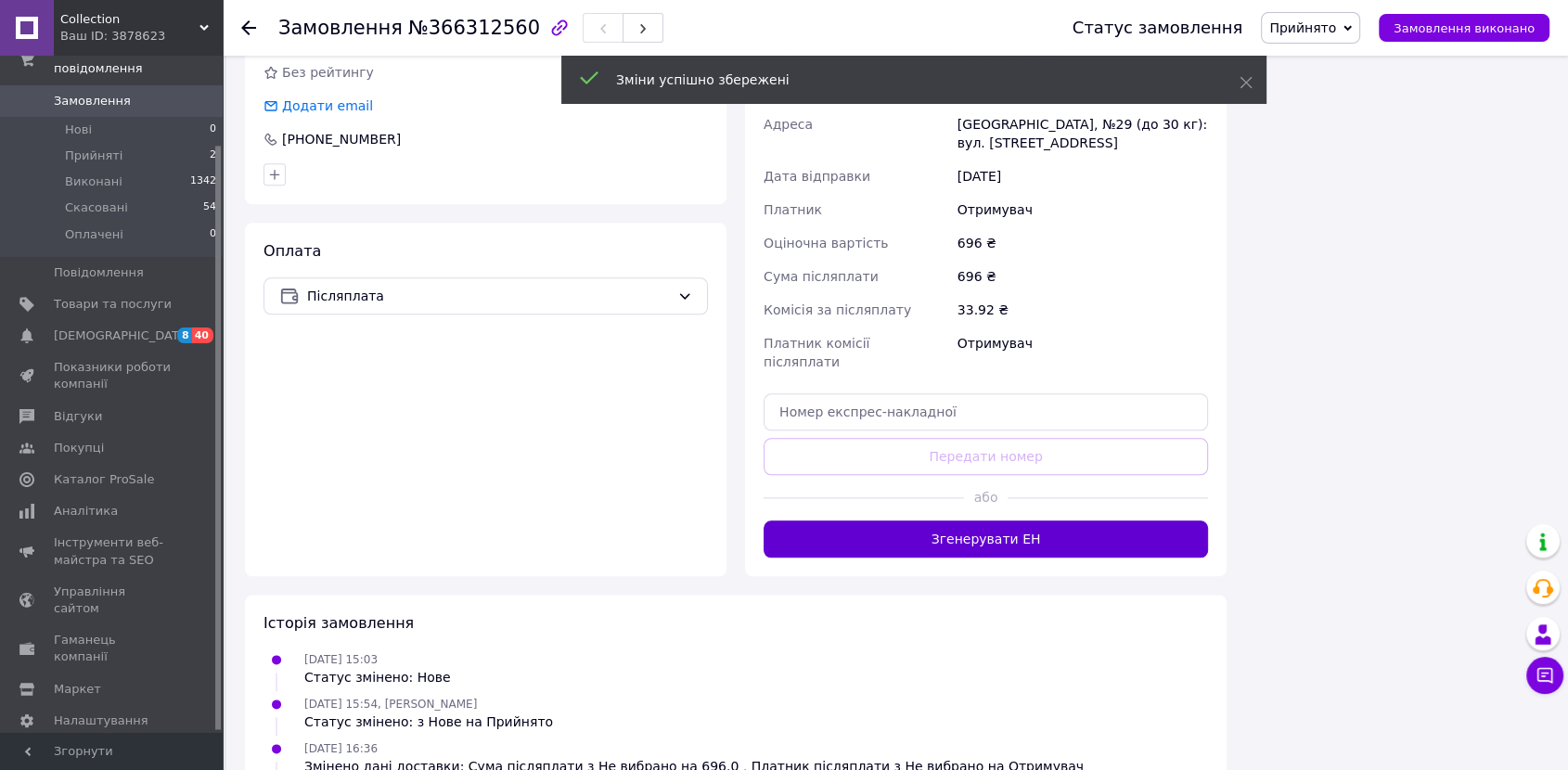
click at [959, 521] on button "Згенерувати ЕН" at bounding box center [986, 539] width 444 height 37
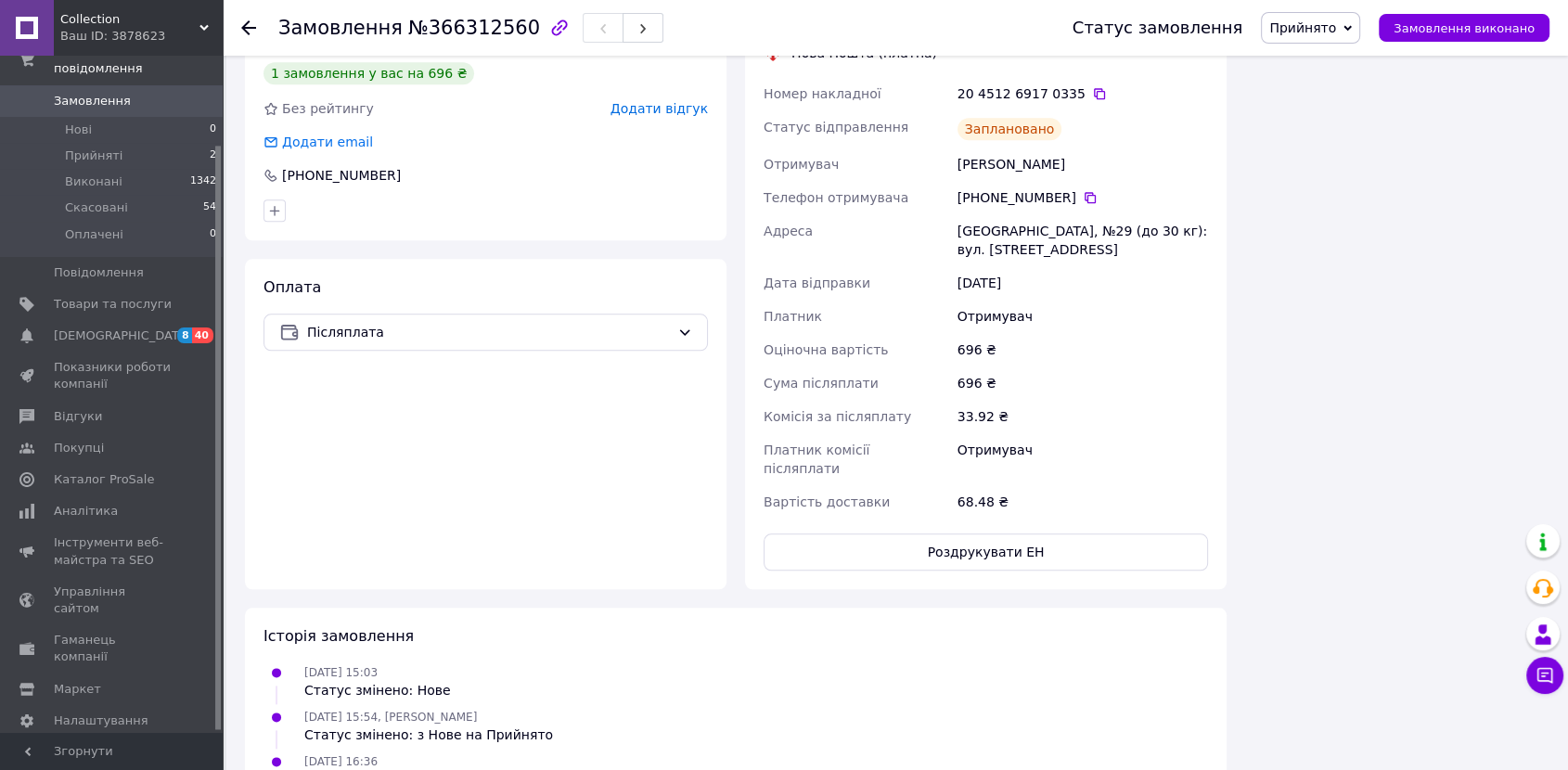
scroll to position [1959, 0]
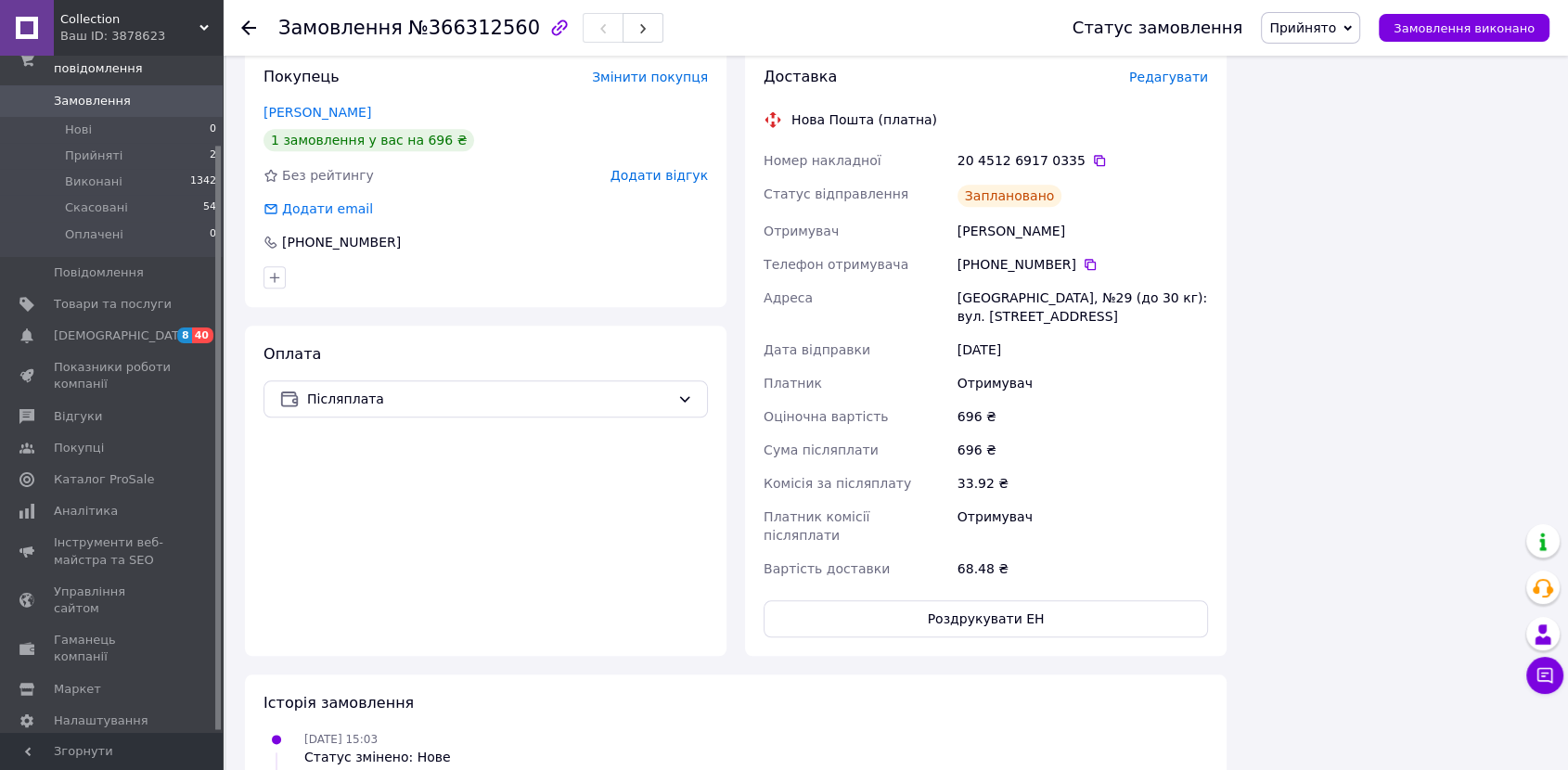
click at [1301, 21] on span "Прийнято" at bounding box center [1302, 27] width 67 height 15
click at [1312, 55] on li "Виконано" at bounding box center [1310, 65] width 98 height 28
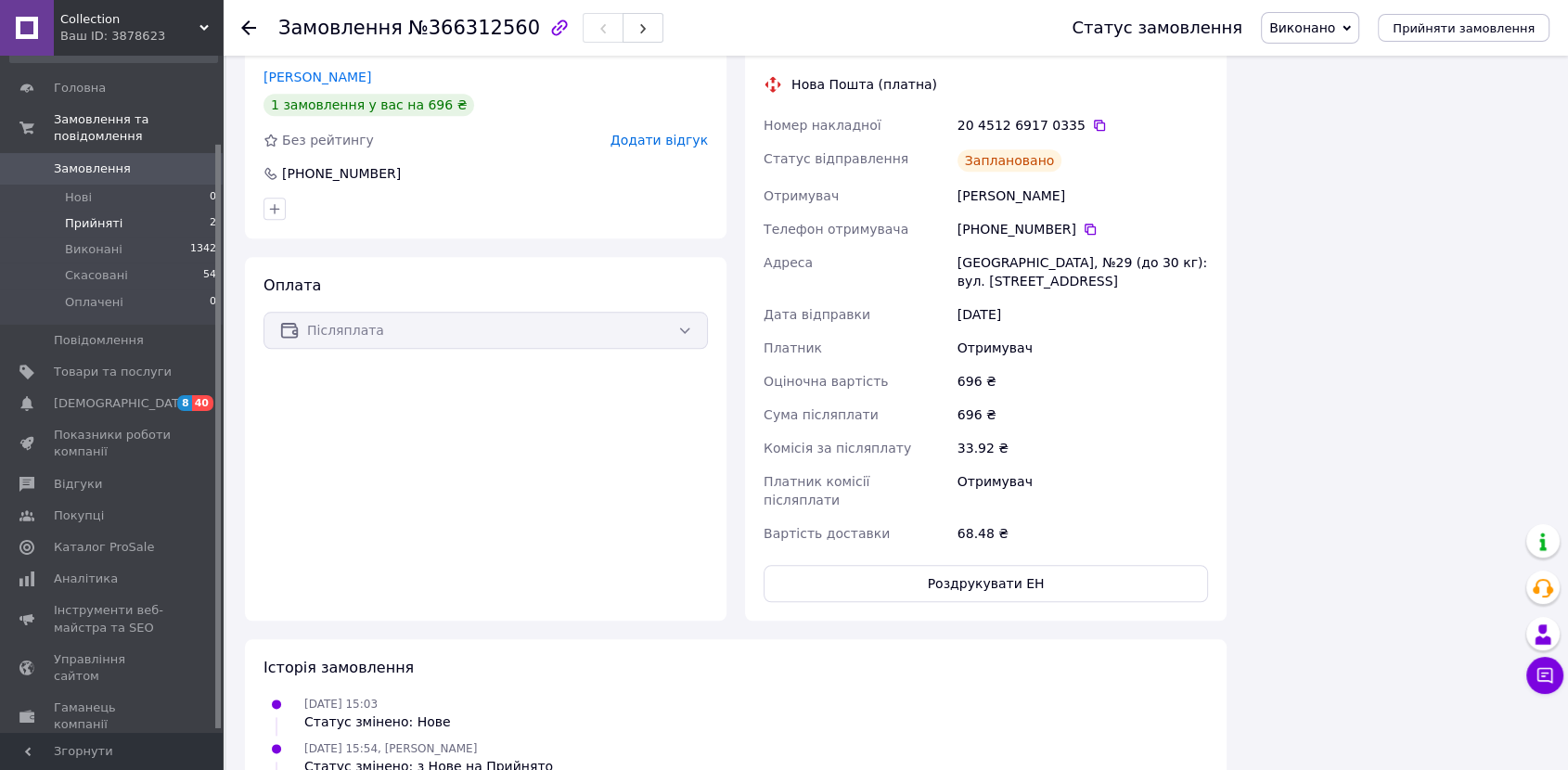
scroll to position [0, 0]
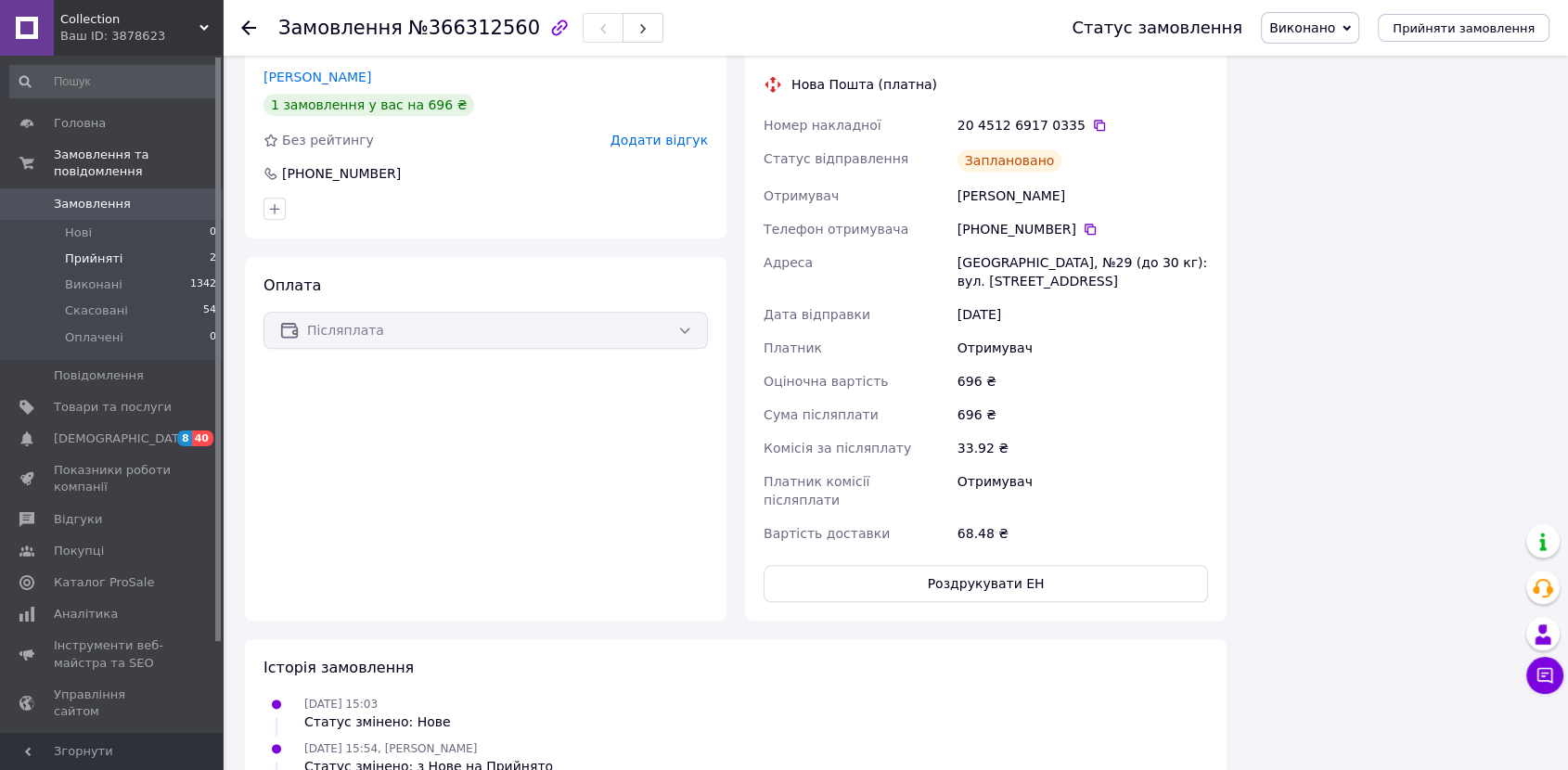
click at [102, 251] on span "Прийняті" at bounding box center [94, 259] width 58 height 17
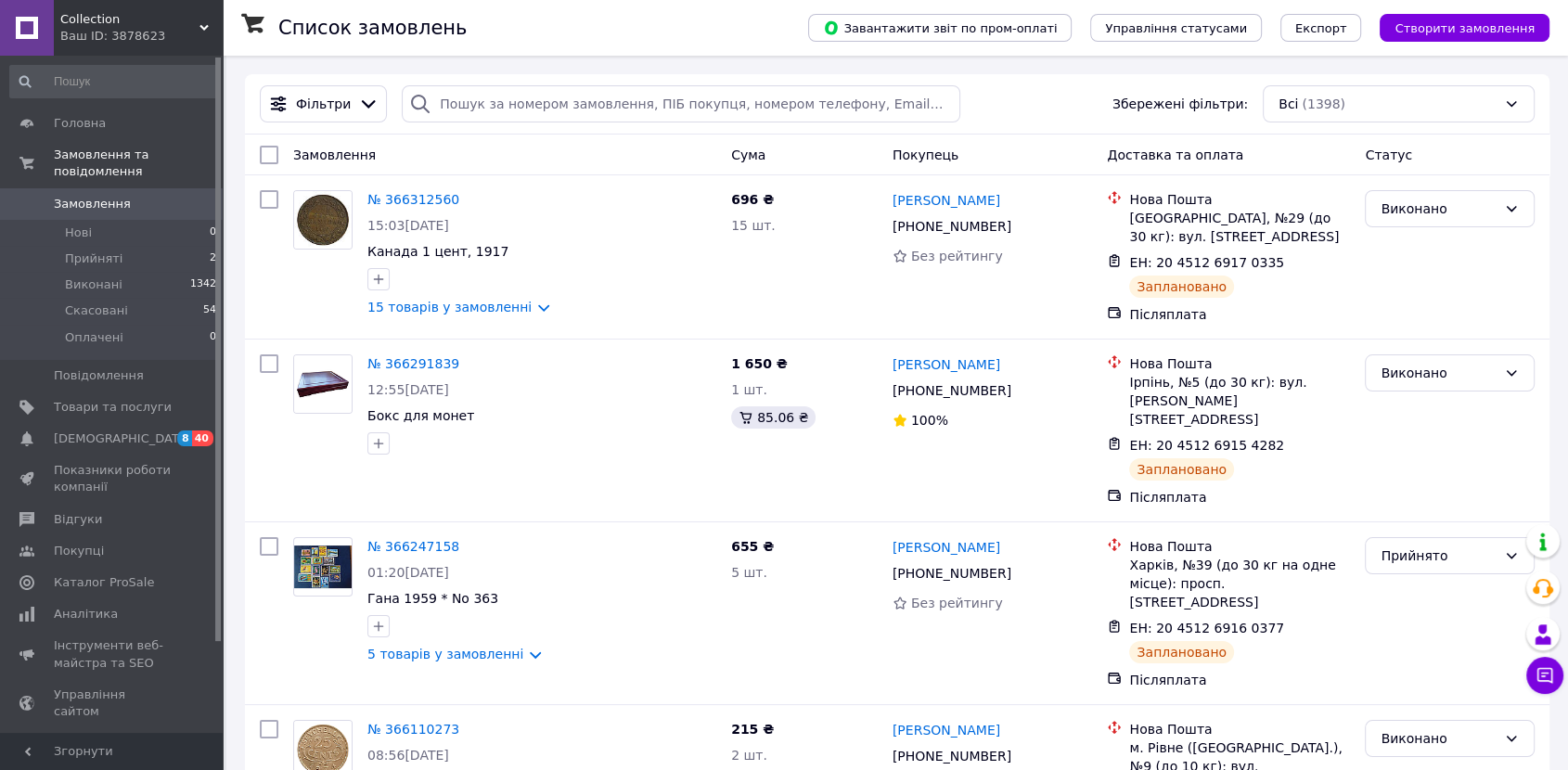
click at [87, 196] on span "Замовлення" at bounding box center [92, 204] width 77 height 17
